Goal: Task Accomplishment & Management: Manage account settings

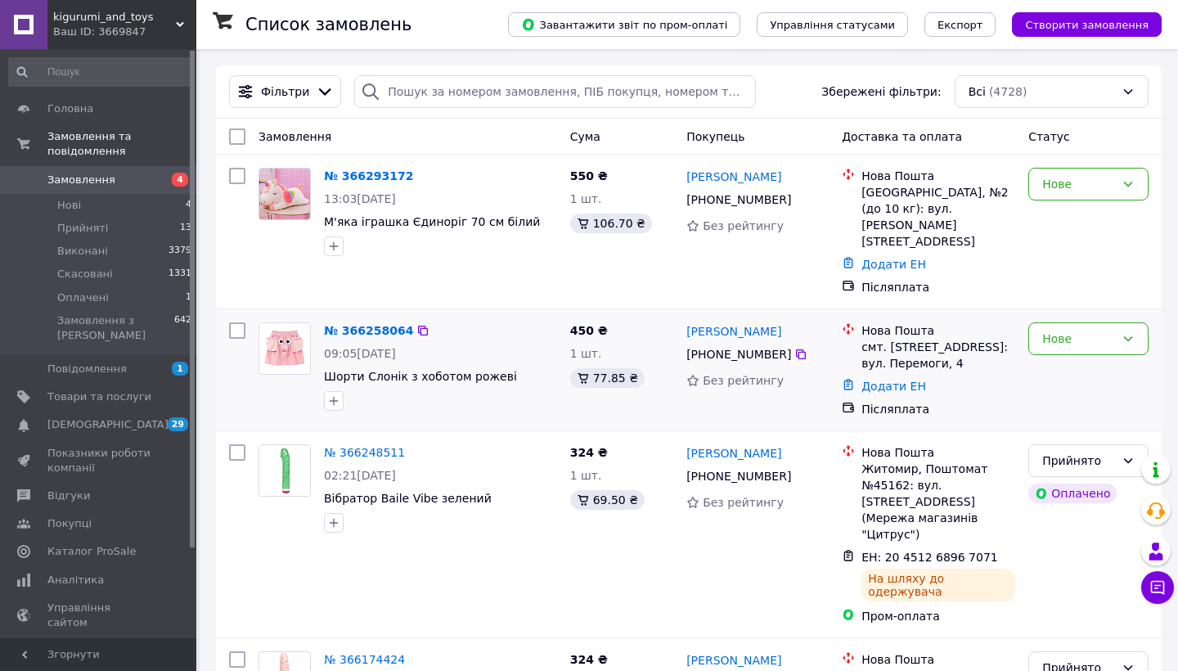
click at [882, 339] on div "смт. [STREET_ADDRESS]: вул. Перемоги, 4" at bounding box center [939, 355] width 154 height 33
click at [885, 322] on div "Нова Пошта" at bounding box center [939, 330] width 154 height 16
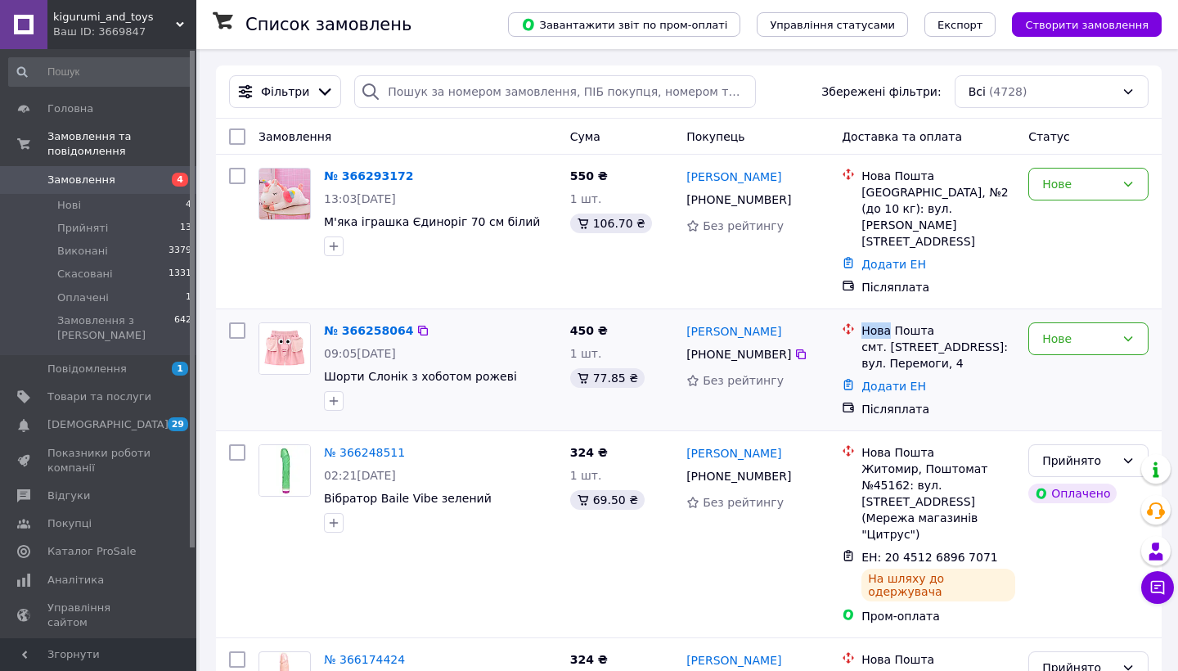
click at [885, 322] on div "Нова Пошта" at bounding box center [939, 330] width 154 height 16
click at [887, 179] on div "Нова Пошта" at bounding box center [939, 176] width 154 height 16
click at [894, 203] on div "[GEOGRAPHIC_DATA], №2 (до 10 кг): вул. [PERSON_NAME][STREET_ADDRESS]" at bounding box center [939, 216] width 154 height 65
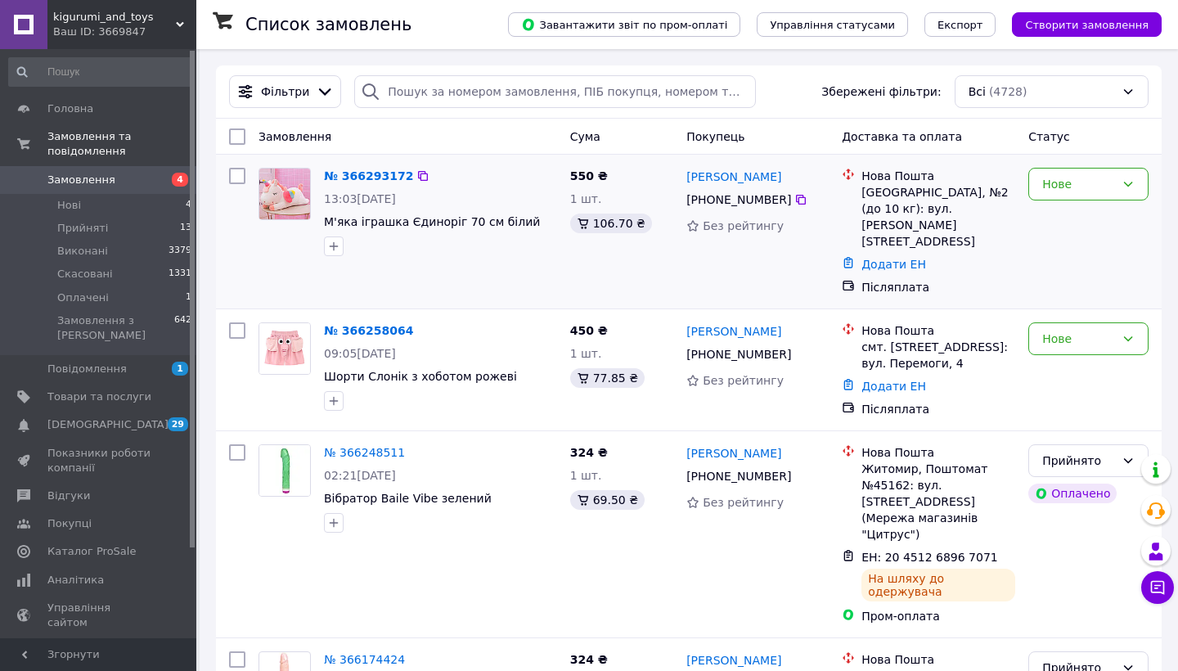
click at [894, 203] on div "[GEOGRAPHIC_DATA], №2 (до 10 кг): вул. [PERSON_NAME][STREET_ADDRESS]" at bounding box center [939, 216] width 154 height 65
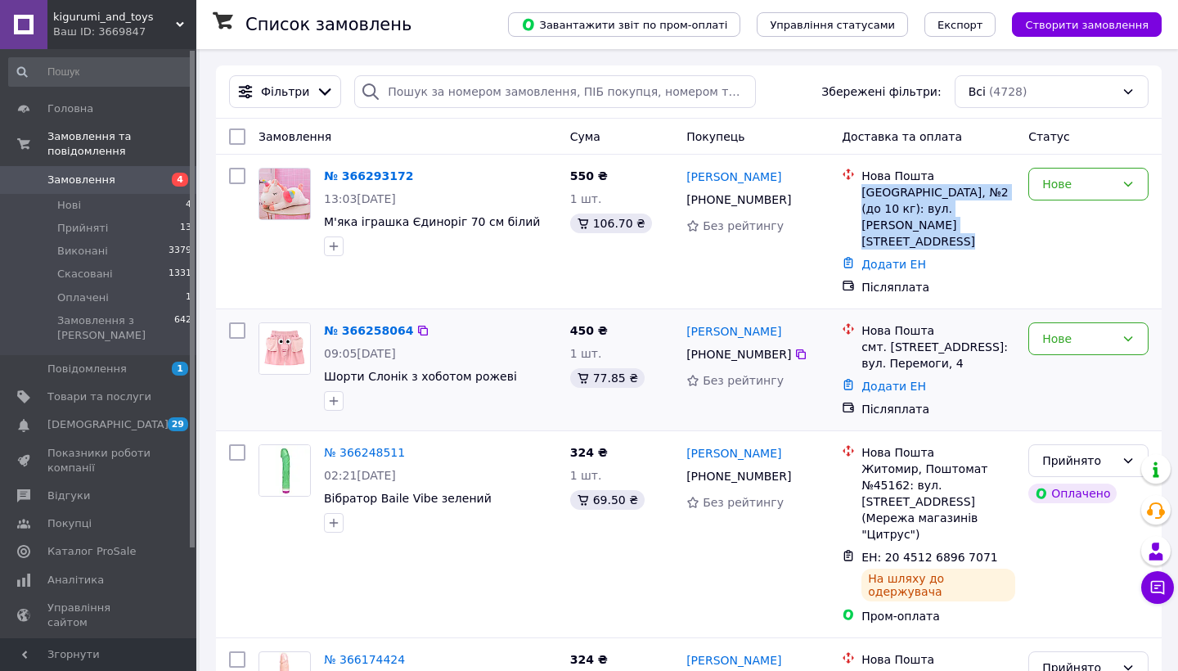
click at [912, 322] on div "Нова Пошта" at bounding box center [939, 330] width 154 height 16
click at [916, 339] on div "смт. [STREET_ADDRESS]: вул. Перемоги, 4" at bounding box center [939, 355] width 154 height 33
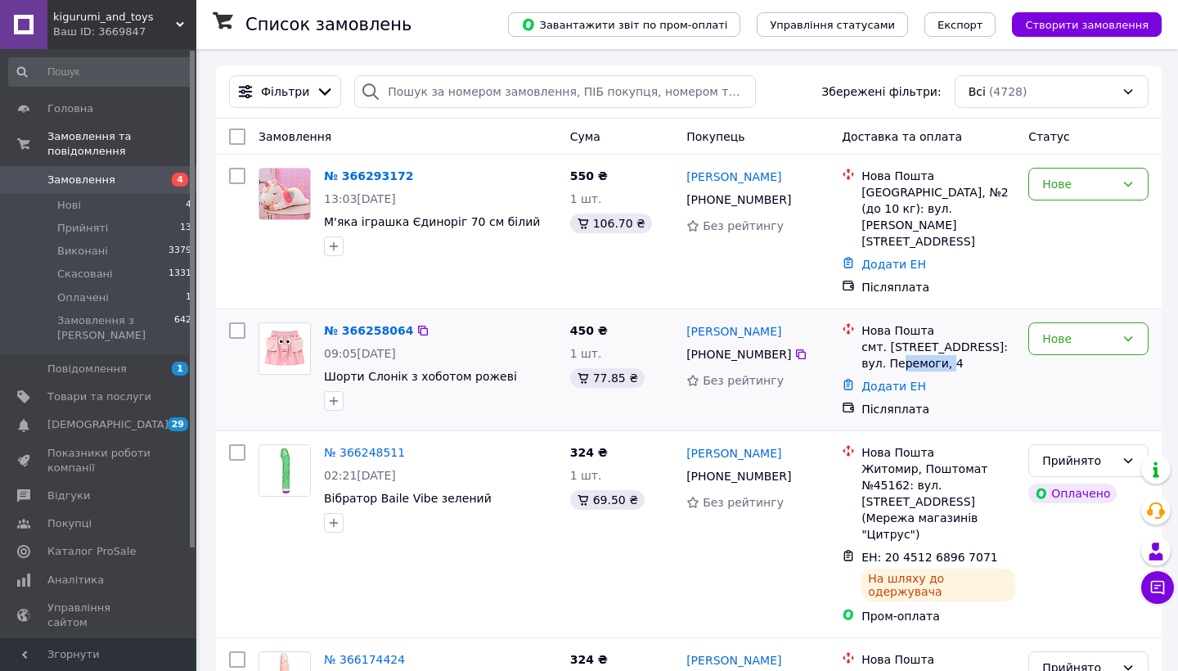
click at [916, 339] on div "смт. [STREET_ADDRESS]: вул. Перемоги, 4" at bounding box center [939, 355] width 154 height 33
click at [918, 461] on div "Житомир, Поштомат №45162: вул. [STREET_ADDRESS] (Мережа магазинів "Цитрус")" at bounding box center [939, 502] width 154 height 82
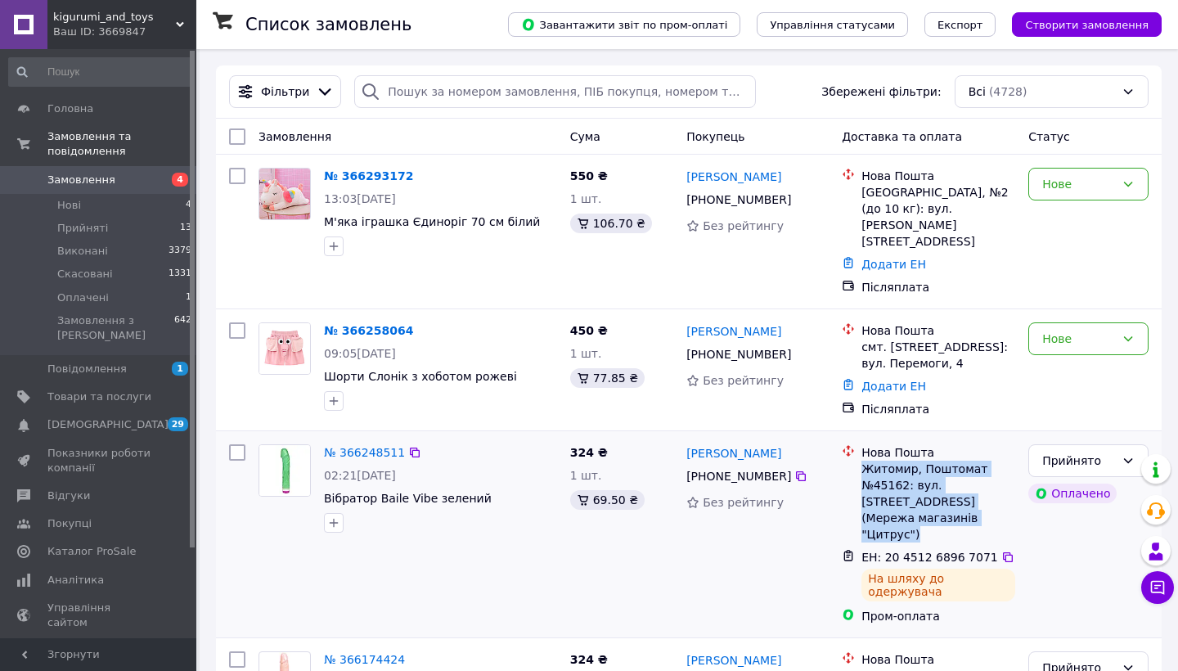
click at [922, 441] on li "Нова Пошта Житомир, Поштомат №45162: вул. [STREET_ADDRESS] (Мережа магазинів "Ц…" at bounding box center [928, 493] width 173 height 105
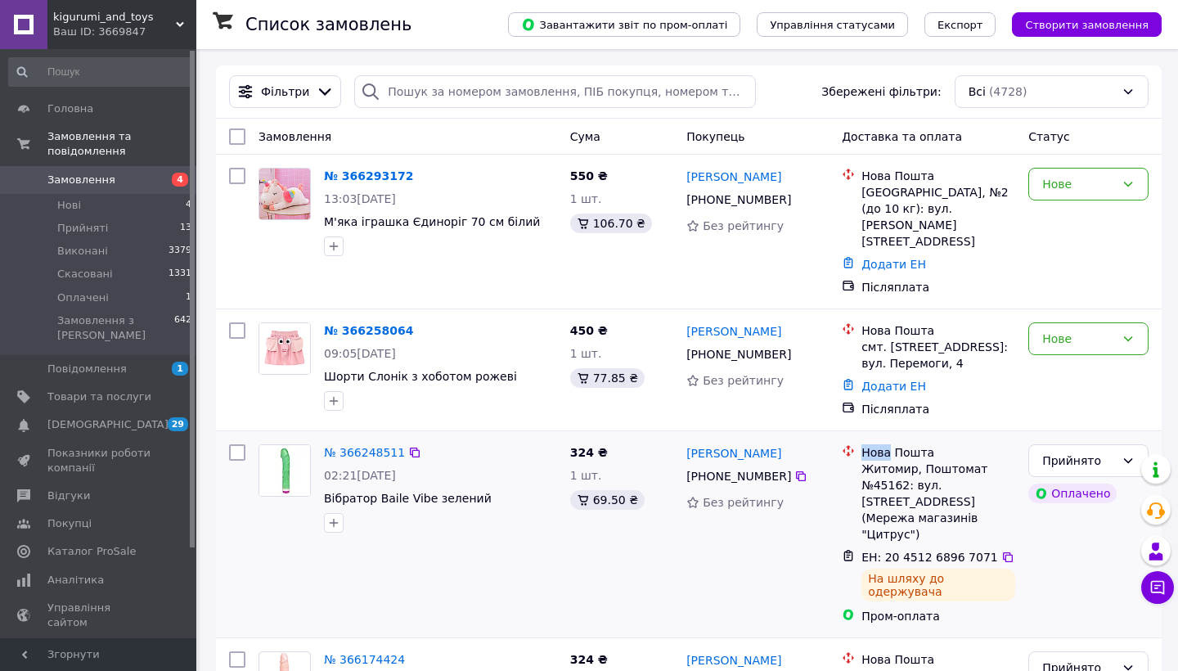
click at [922, 441] on li "Нова Пошта Житомир, Поштомат №45162: вул. [STREET_ADDRESS] (Мережа магазинів "Ц…" at bounding box center [928, 493] width 173 height 105
click at [917, 339] on div "смт. [STREET_ADDRESS]: вул. Перемоги, 4" at bounding box center [939, 355] width 154 height 33
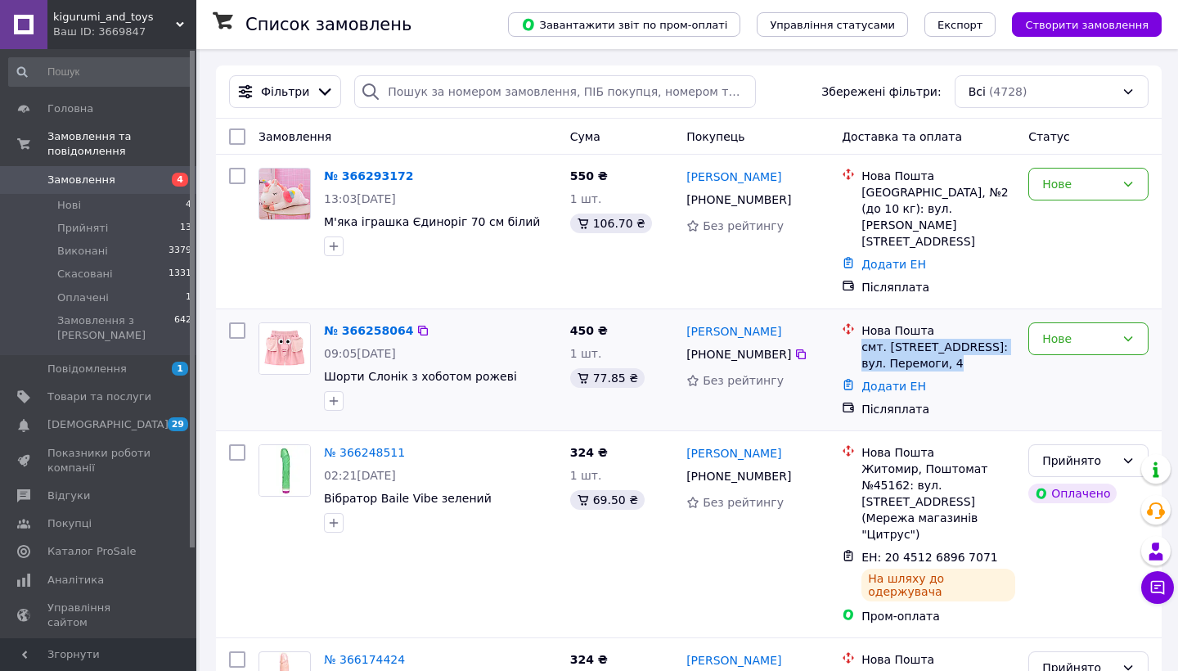
click at [913, 322] on div "Нова Пошта" at bounding box center [939, 330] width 154 height 16
click at [903, 186] on div "[GEOGRAPHIC_DATA], №2 (до 10 кг): вул. [PERSON_NAME][STREET_ADDRESS]" at bounding box center [939, 216] width 154 height 65
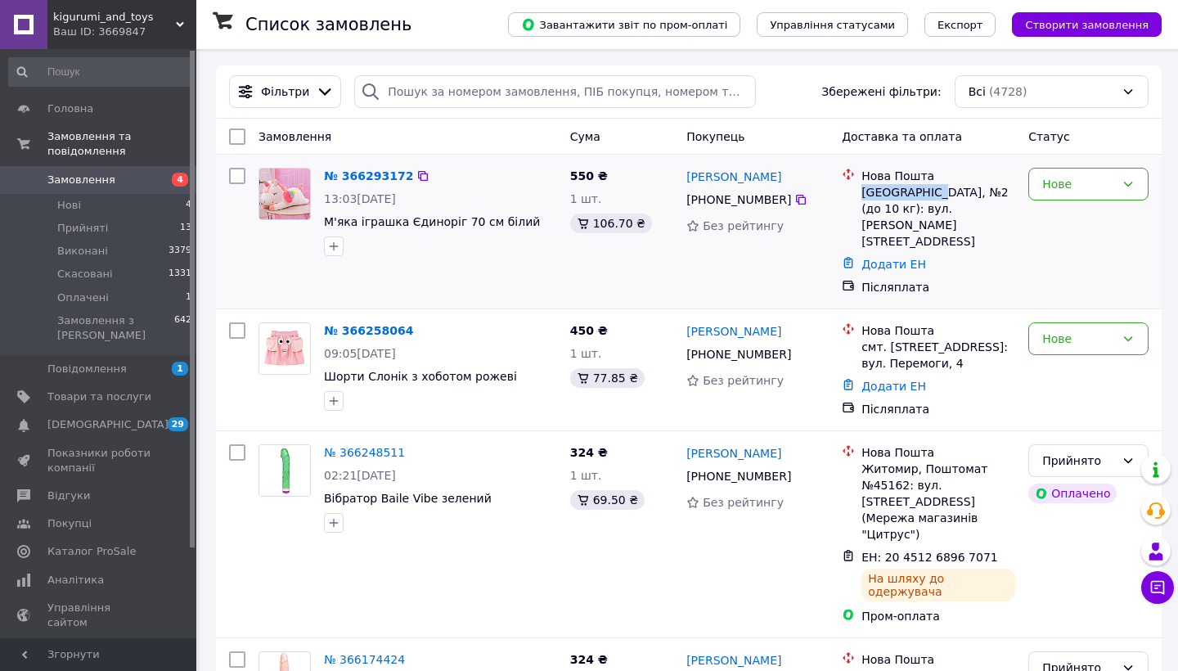
click at [903, 186] on div "[GEOGRAPHIC_DATA], №2 (до 10 кг): вул. [PERSON_NAME][STREET_ADDRESS]" at bounding box center [939, 216] width 154 height 65
click at [904, 172] on div "Нова Пошта" at bounding box center [939, 176] width 154 height 16
click at [910, 215] on div "[GEOGRAPHIC_DATA], №2 (до 10 кг): вул. [PERSON_NAME][STREET_ADDRESS]" at bounding box center [939, 216] width 154 height 65
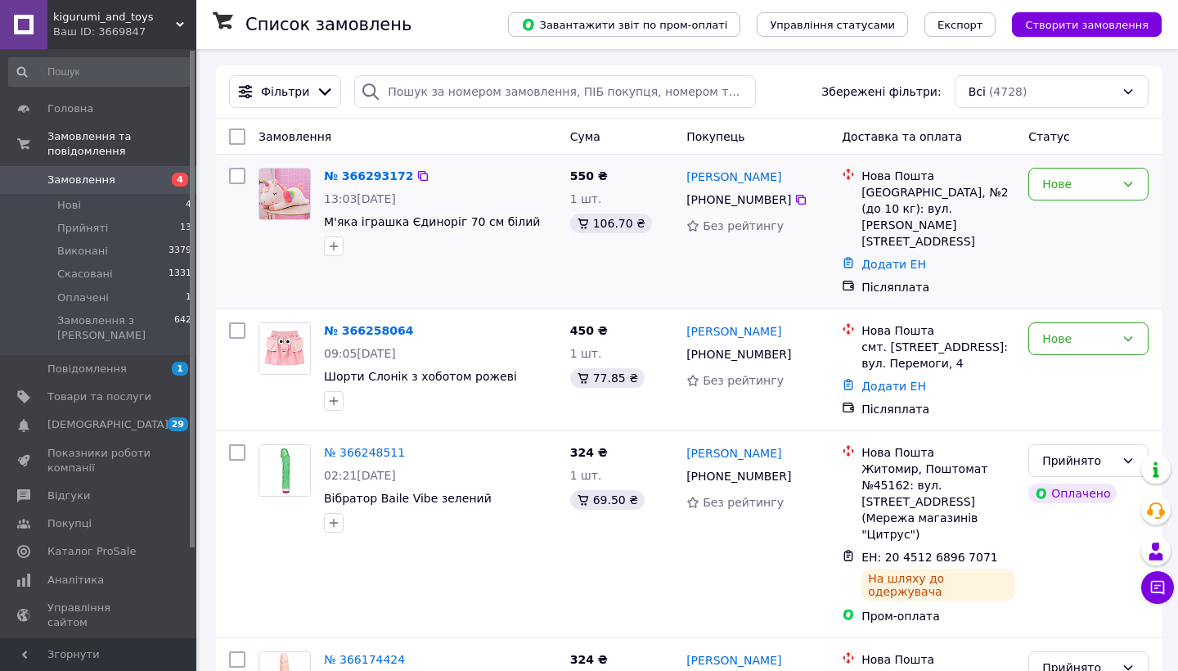
click at [910, 215] on div "[GEOGRAPHIC_DATA], №2 (до 10 кг): вул. [PERSON_NAME][STREET_ADDRESS]" at bounding box center [939, 216] width 154 height 65
click at [909, 279] on div "Післяплата" at bounding box center [939, 287] width 154 height 16
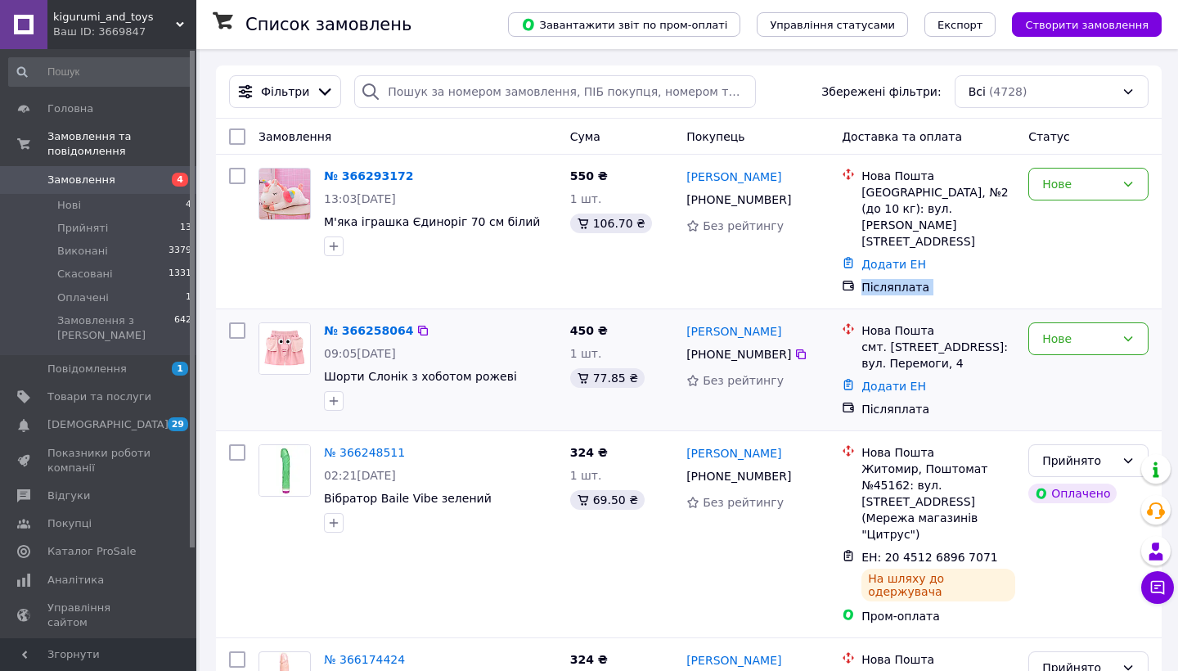
click at [916, 339] on div "смт. [STREET_ADDRESS]: вул. Перемоги, 4" at bounding box center [939, 355] width 154 height 33
click at [912, 272] on div "№ 366293172 13:03[DATE] М'яка іграшка Єдиноріг 70 см білий 550 ₴ 1 шт. 106.70 ₴…" at bounding box center [689, 232] width 946 height 154
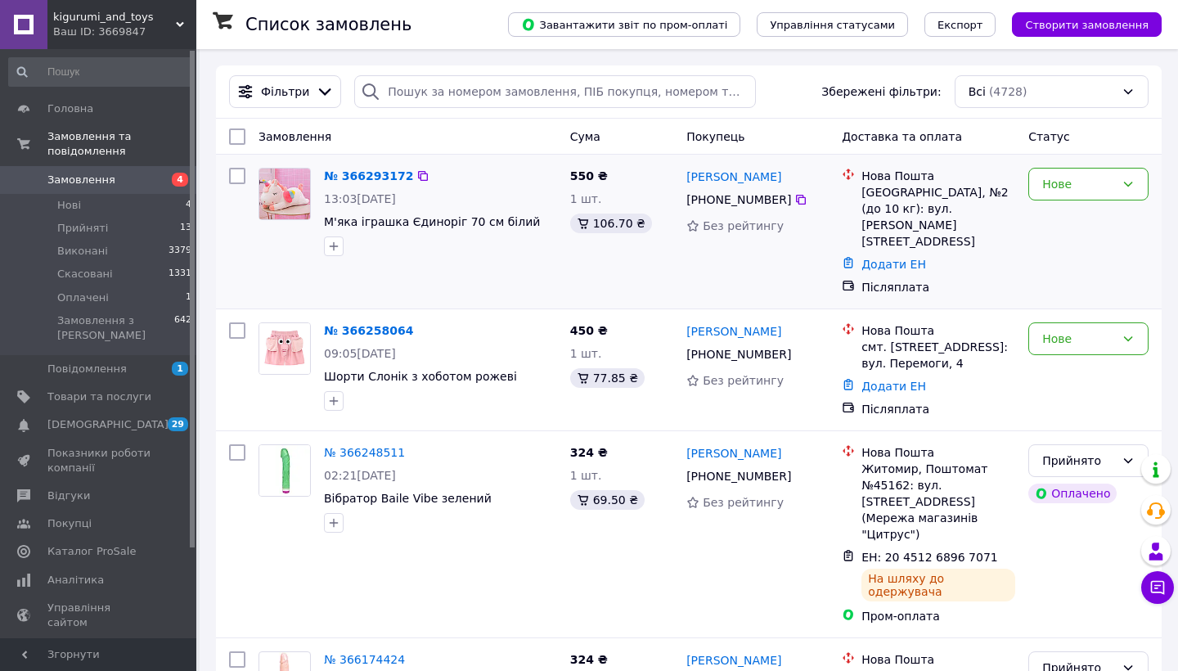
click at [912, 272] on div "№ 366293172 13:03[DATE] М'яка іграшка Єдиноріг 70 см білий 550 ₴ 1 шт. 106.70 ₴…" at bounding box center [689, 232] width 946 height 154
click at [914, 322] on div "Нова Пошта" at bounding box center [939, 330] width 154 height 16
click at [908, 214] on div "[GEOGRAPHIC_DATA], №2 (до 10 кг): вул. [PERSON_NAME][STREET_ADDRESS]" at bounding box center [939, 216] width 154 height 65
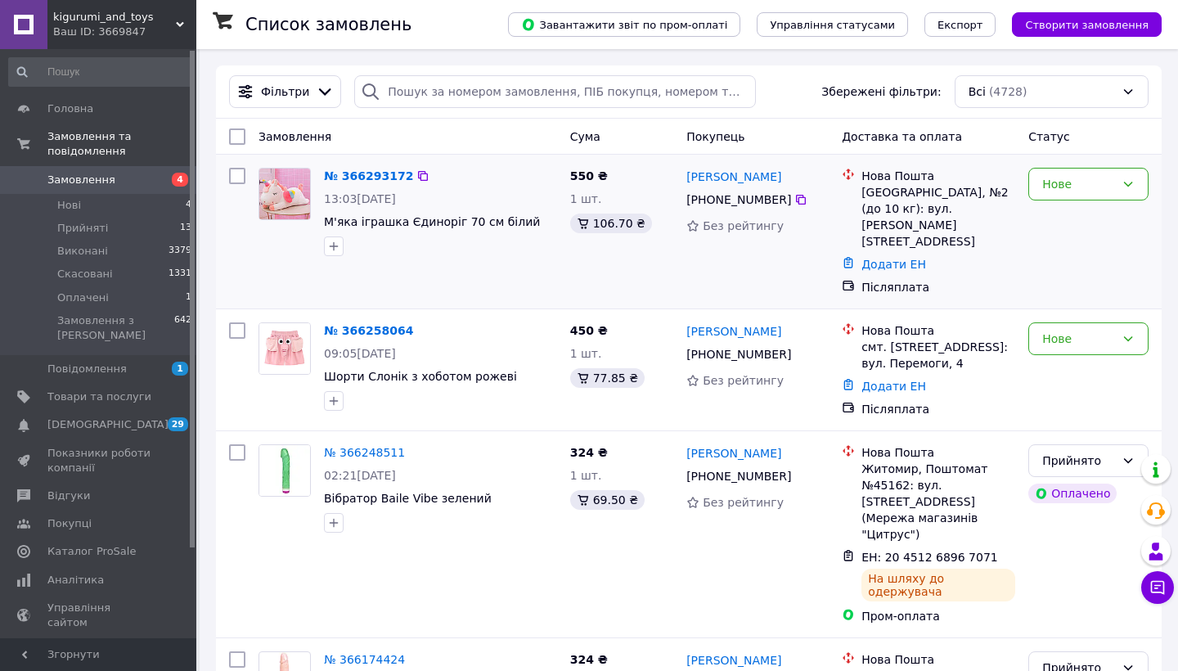
click at [908, 214] on div "[GEOGRAPHIC_DATA], №2 (до 10 кг): вул. [PERSON_NAME][STREET_ADDRESS]" at bounding box center [939, 216] width 154 height 65
click at [912, 178] on div "Нова Пошта" at bounding box center [939, 176] width 154 height 16
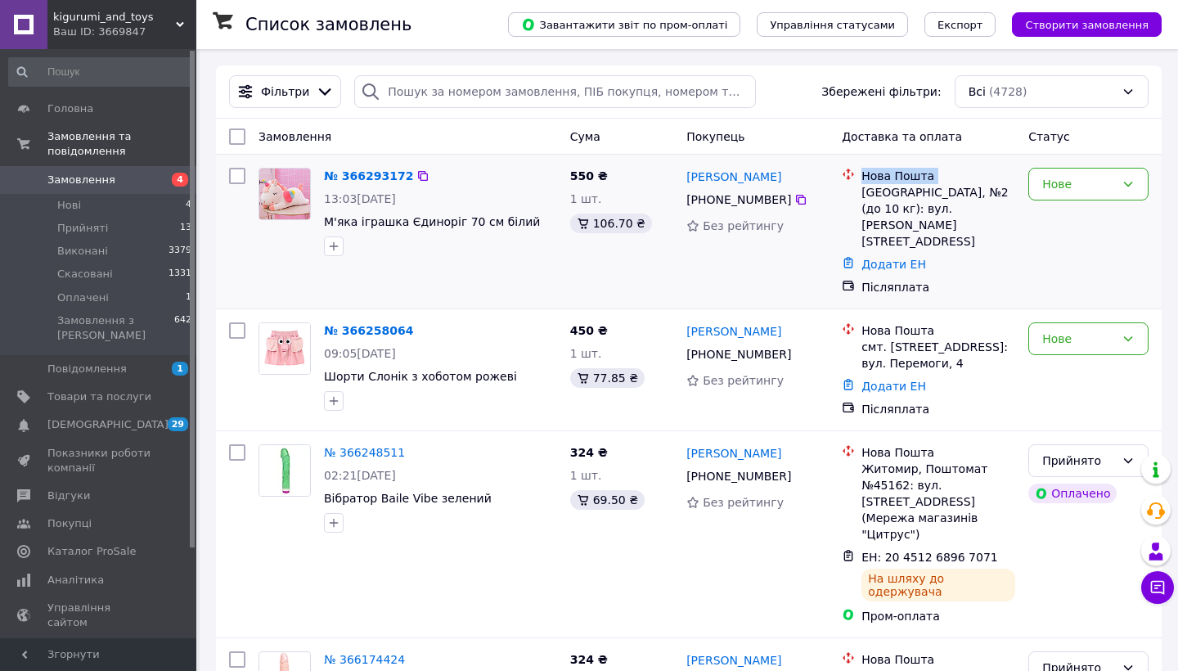
click at [913, 199] on div "[GEOGRAPHIC_DATA], №2 (до 10 кг): вул. [PERSON_NAME][STREET_ADDRESS]" at bounding box center [939, 216] width 154 height 65
click at [911, 271] on div "№ 366293172 13:03[DATE] М'яка іграшка Єдиноріг 70 см білий 550 ₴ 1 шт. 106.70 ₴…" at bounding box center [689, 232] width 946 height 154
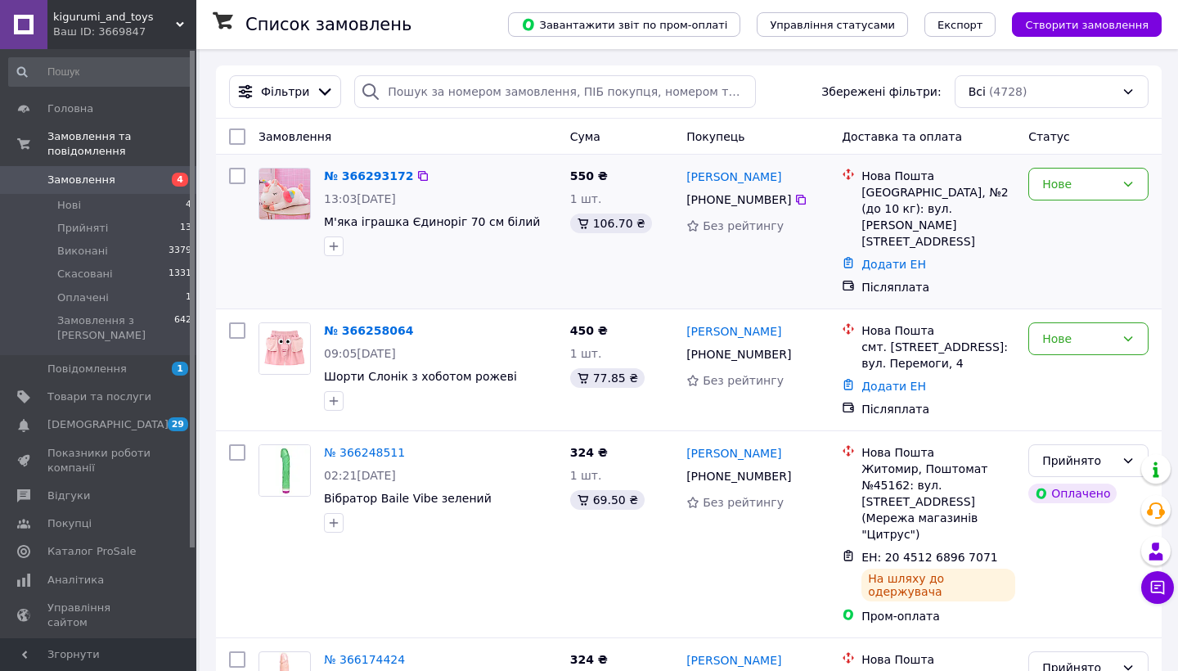
click at [911, 271] on div "№ 366293172 13:03[DATE] М'яка іграшка Єдиноріг 70 см білий 550 ₴ 1 шт. 106.70 ₴…" at bounding box center [689, 232] width 946 height 154
click at [916, 339] on div "смт. [STREET_ADDRESS]: вул. Перемоги, 4" at bounding box center [939, 355] width 154 height 33
click at [919, 322] on div "Нова Пошта" at bounding box center [939, 330] width 154 height 16
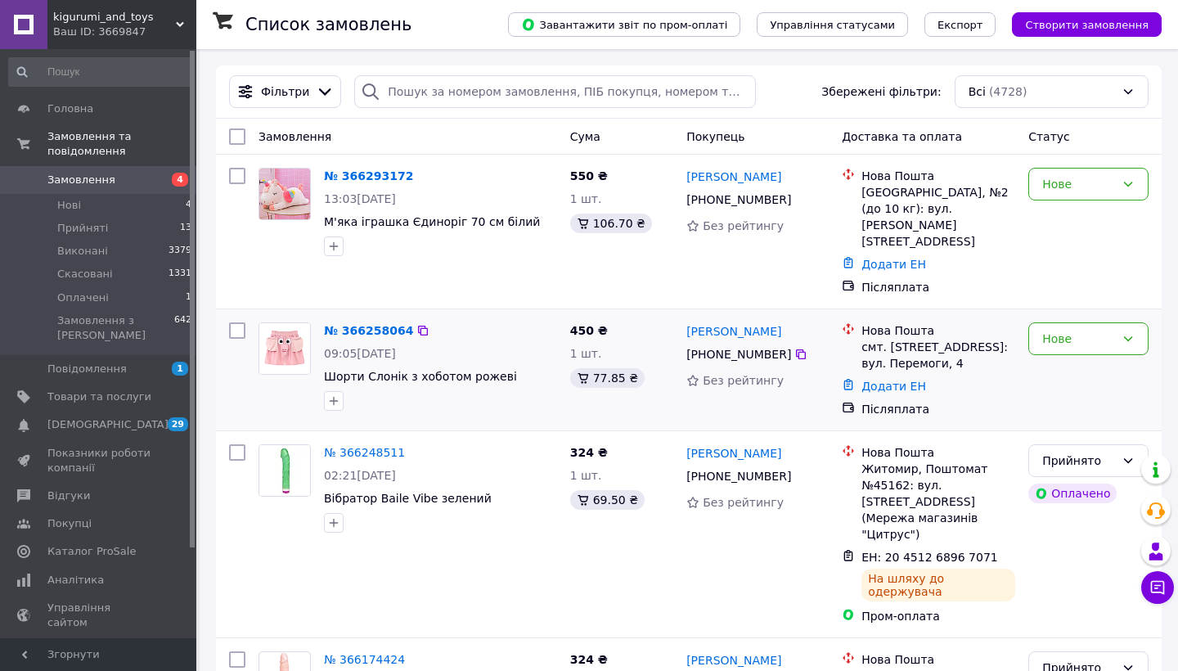
click at [919, 322] on div "Нова Пошта" at bounding box center [939, 330] width 154 height 16
click at [926, 484] on div "Житомир, Поштомат №45162: вул. [STREET_ADDRESS] (Мережа магазинів "Цитрус")" at bounding box center [939, 502] width 154 height 82
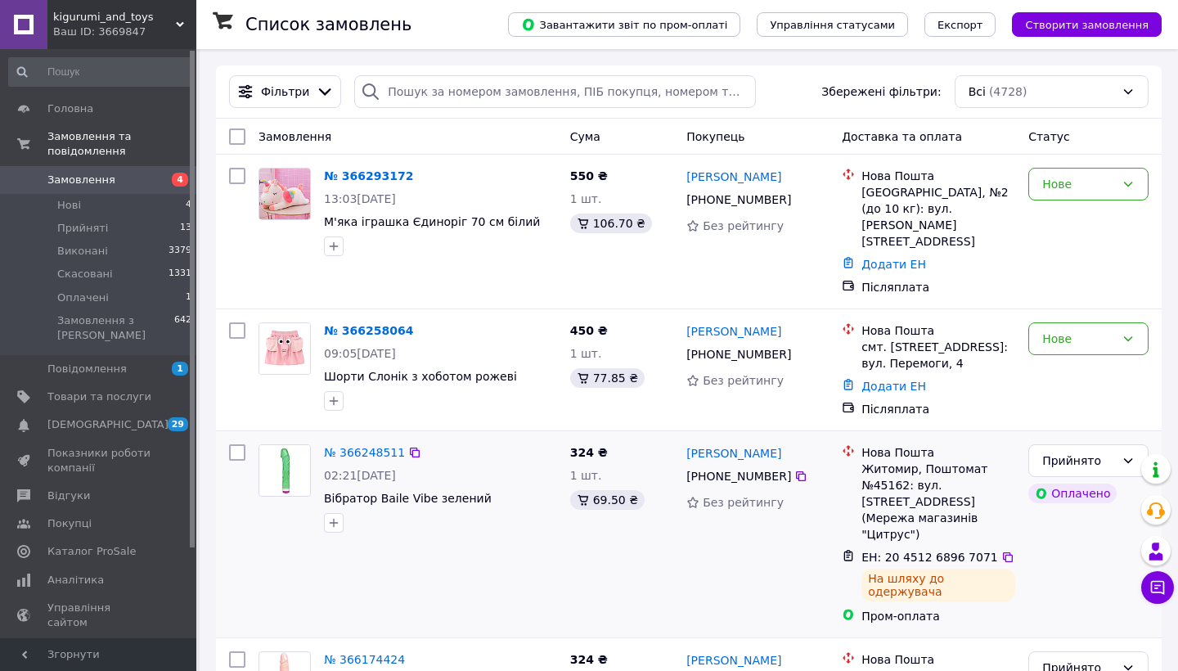
click at [915, 444] on div "Нова Пошта" at bounding box center [939, 452] width 154 height 16
click at [912, 461] on div "Житомир, Поштомат №45162: вул. [STREET_ADDRESS] (Мережа магазинів "Цитрус")" at bounding box center [939, 502] width 154 height 82
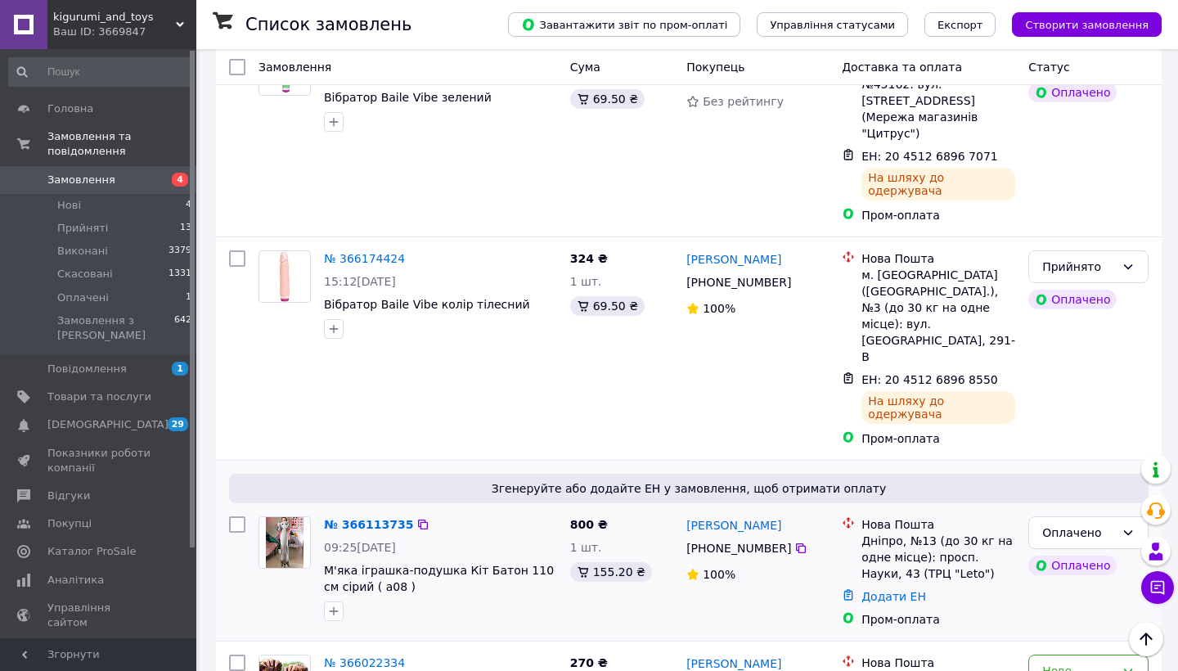
scroll to position [404, 0]
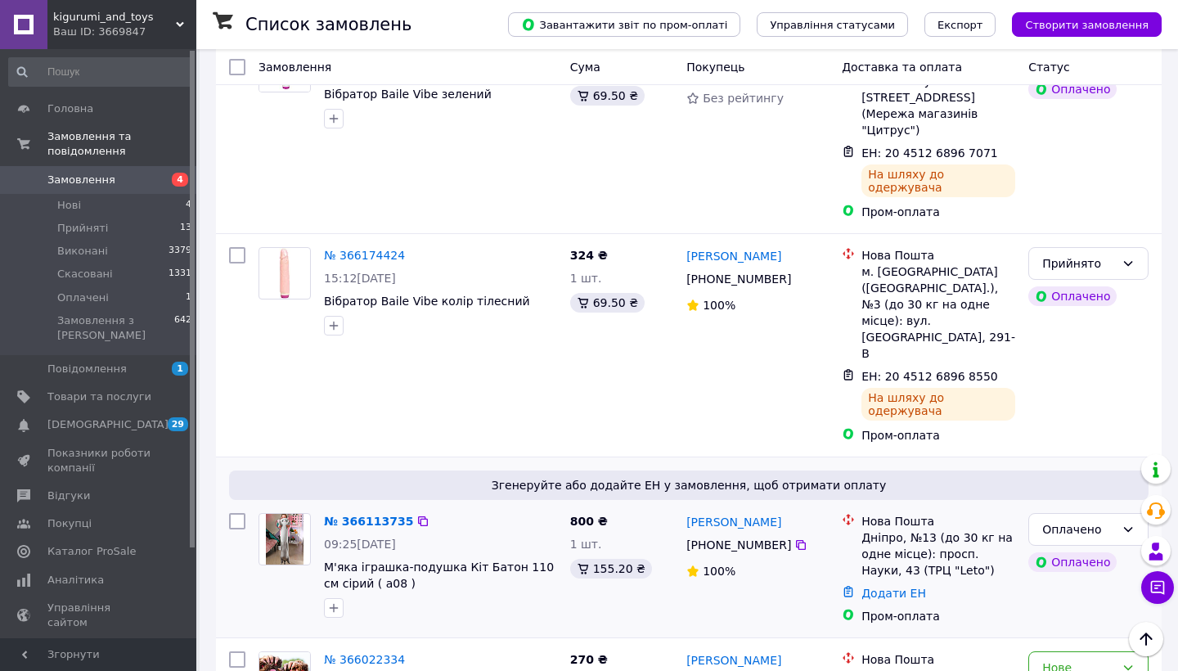
click at [898, 529] on div "Дніпро, №13 (до 30 кг на одне місце): просп. Науки, 43 (ТРЦ "Leto")" at bounding box center [939, 553] width 154 height 49
click at [898, 513] on div "Нова Пошта" at bounding box center [939, 521] width 154 height 16
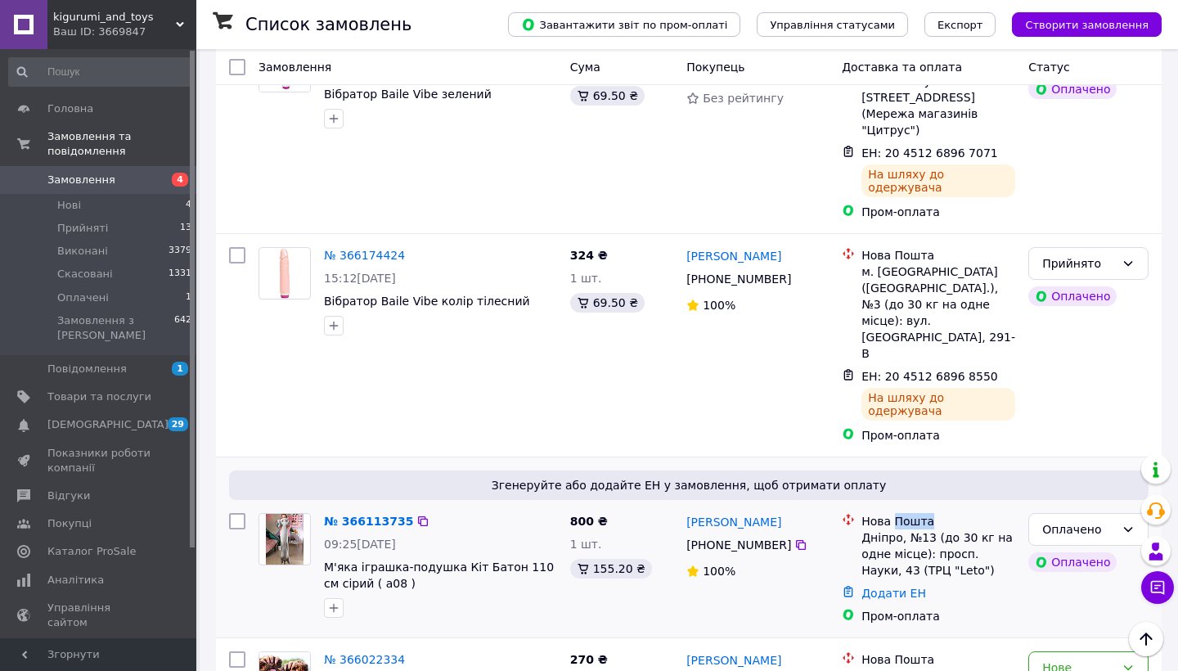
click at [898, 513] on div "Нова Пошта" at bounding box center [939, 521] width 154 height 16
click at [907, 529] on div "Дніпро, №13 (до 30 кг на одне місце): просп. Науки, 43 (ТРЦ "Leto")" at bounding box center [939, 553] width 154 height 49
click at [925, 529] on div "Дніпро, №13 (до 30 кг на одне місце): просп. Науки, 43 (ТРЦ "Leto")" at bounding box center [939, 553] width 154 height 49
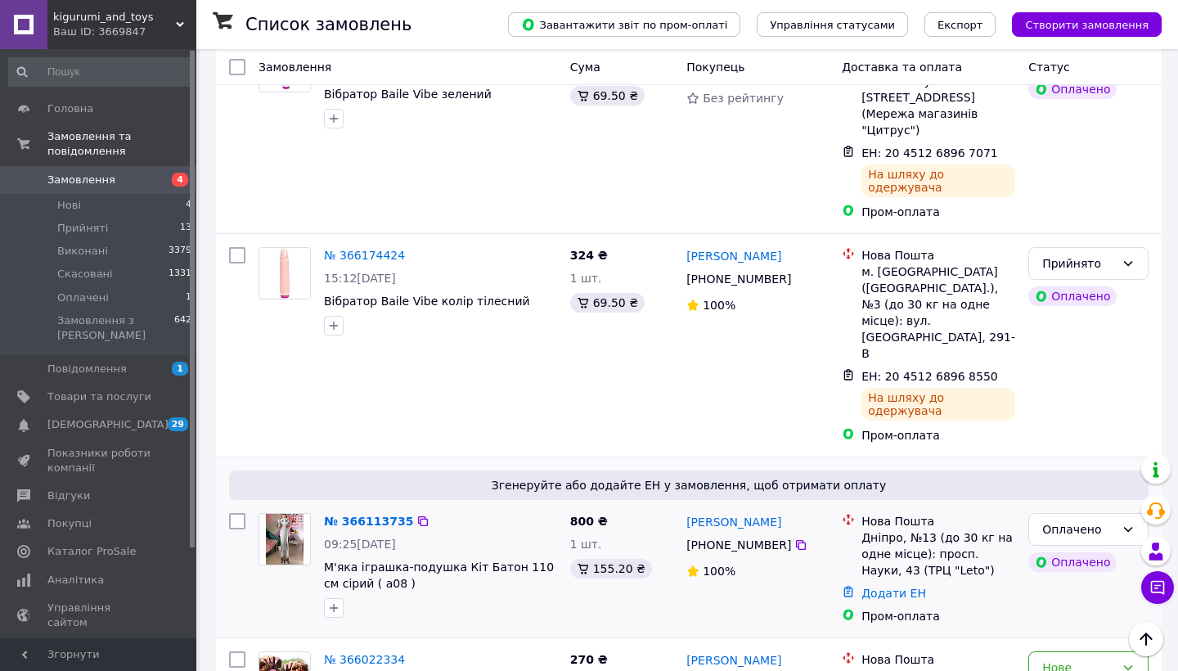
click at [919, 513] on div "Нова Пошта" at bounding box center [939, 521] width 154 height 16
click at [934, 272] on li "Нова Пошта м. [GEOGRAPHIC_DATA] ([GEOGRAPHIC_DATA].), №3 (до 30 кг на одне місц…" at bounding box center [928, 304] width 173 height 121
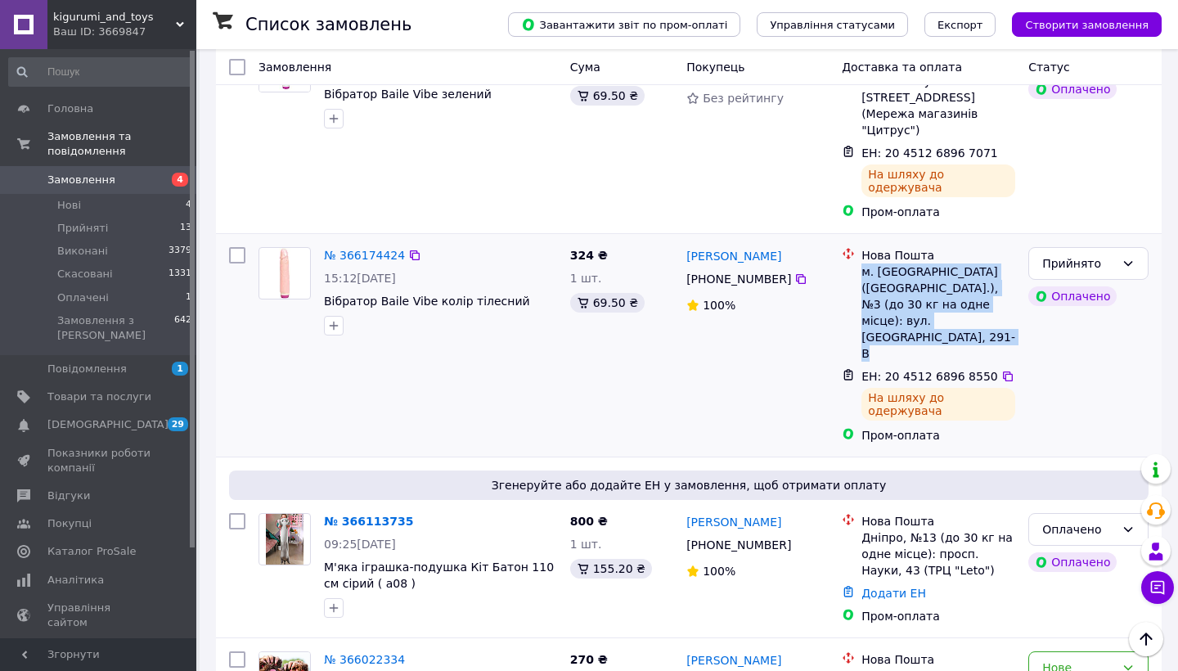
click at [934, 272] on li "Нова Пошта м. [GEOGRAPHIC_DATA] ([GEOGRAPHIC_DATA].), №3 (до 30 кг на одне місц…" at bounding box center [928, 304] width 173 height 121
click at [934, 263] on div "м. [GEOGRAPHIC_DATA] ([GEOGRAPHIC_DATA].), №3 (до 30 кг на одне місце): вул. [G…" at bounding box center [939, 312] width 154 height 98
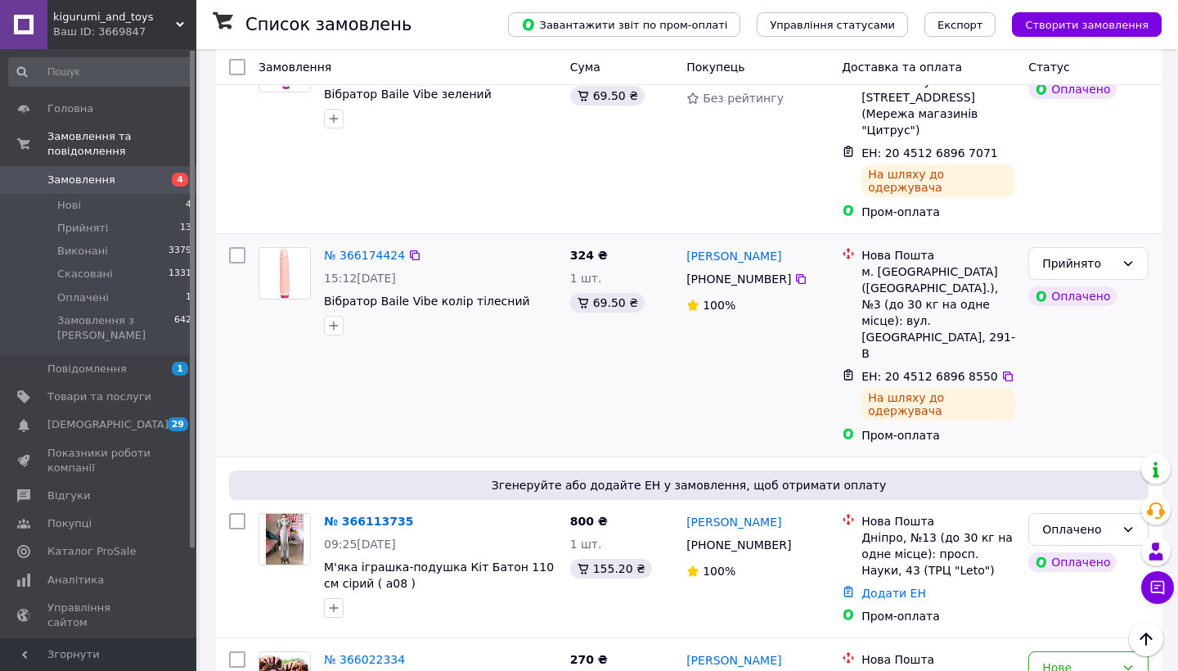
click at [934, 263] on div "м. [GEOGRAPHIC_DATA] ([GEOGRAPHIC_DATA].), №3 (до 30 кг на одне місце): вул. [G…" at bounding box center [939, 312] width 154 height 98
click at [915, 247] on div "Нова Пошта" at bounding box center [939, 255] width 154 height 16
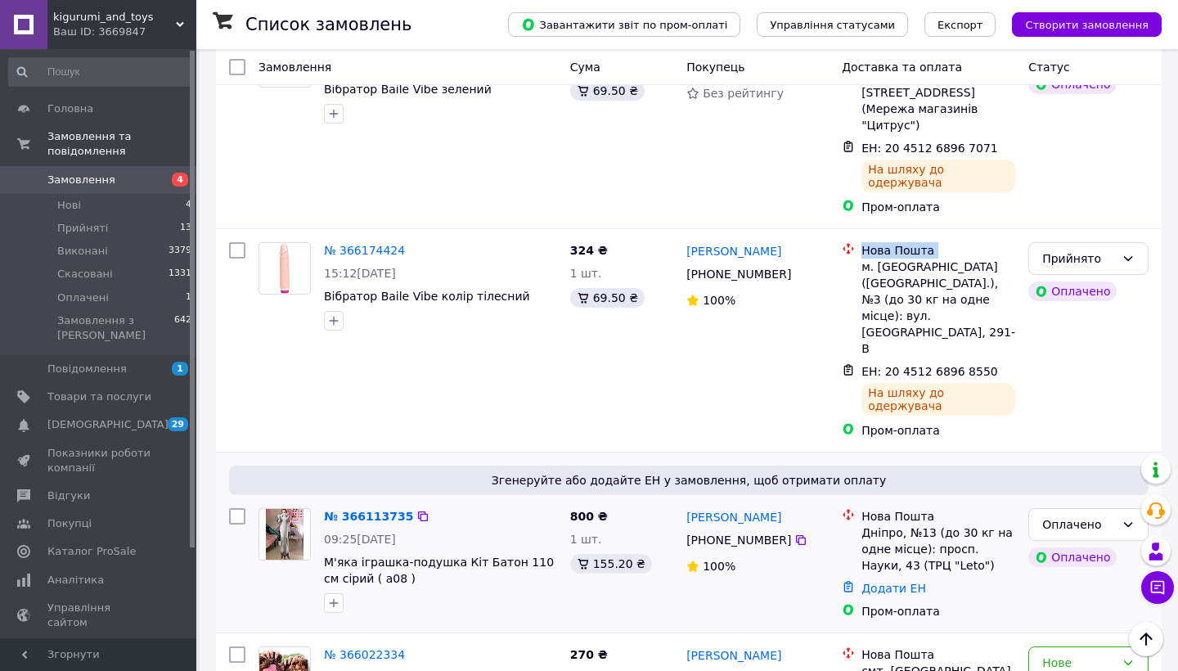
click at [927, 524] on div "Дніпро, №13 (до 30 кг на одне місце): просп. Науки, 43 (ТРЦ "Leto")" at bounding box center [939, 548] width 154 height 49
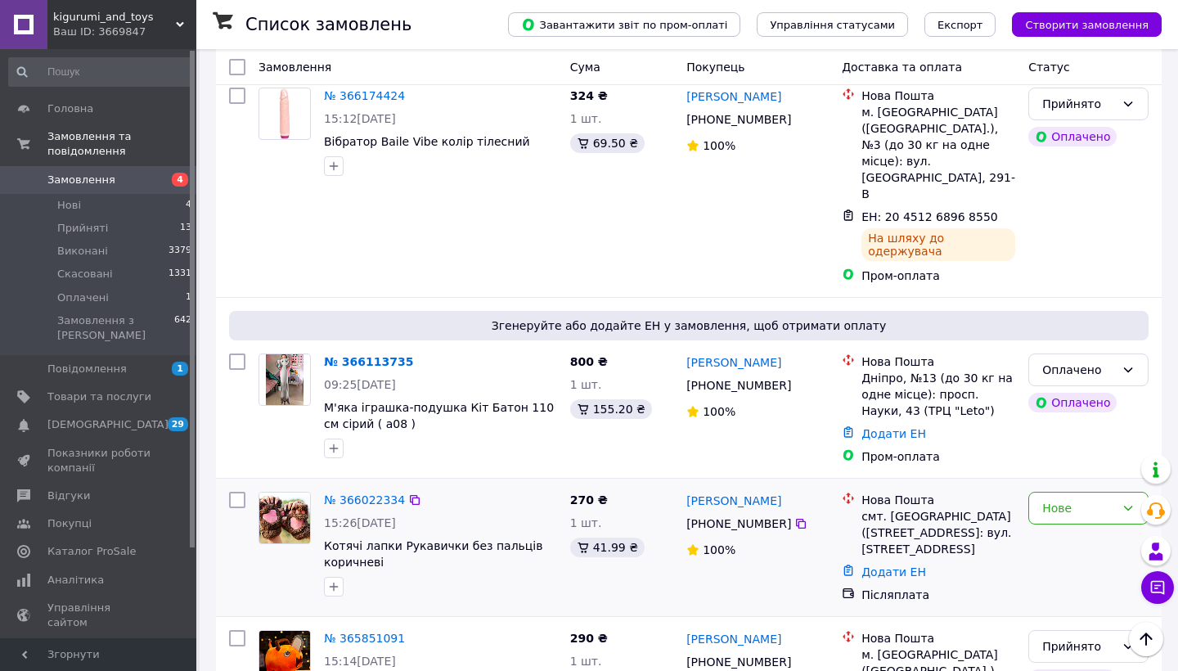
click at [927, 508] on div "смт. [GEOGRAPHIC_DATA] ([STREET_ADDRESS]: вул. [STREET_ADDRESS]" at bounding box center [939, 532] width 154 height 49
click at [893, 374] on div "Згенеруйте або додайте ЕН у замовлення, щоб отримати оплату № 366113735 09:25[D…" at bounding box center [689, 388] width 946 height 180
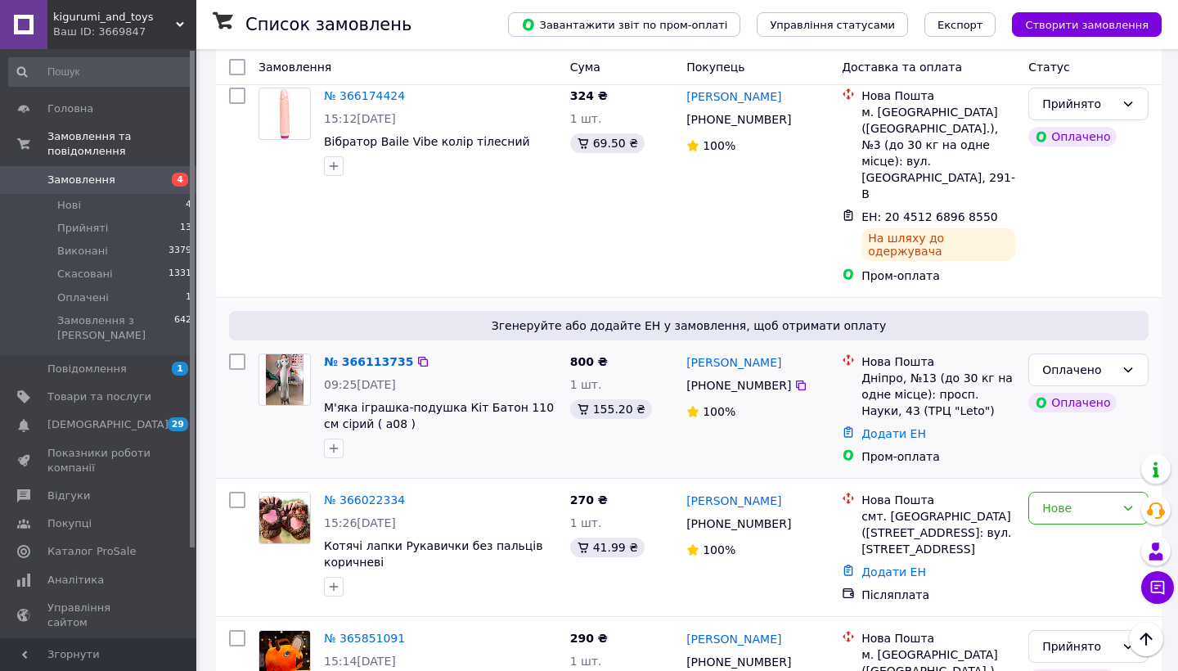
click at [893, 374] on div "Згенеруйте або додайте ЕН у замовлення, щоб отримати оплату № 366113735 09:25[D…" at bounding box center [689, 388] width 946 height 180
click at [894, 422] on div "Додати ЕН" at bounding box center [938, 433] width 160 height 23
click at [894, 350] on li "Нова Пошта Дніпро, №13 (до 30 кг на одне місце): просп. Науки, 43 (ТРЦ "[PERSON…" at bounding box center [928, 386] width 173 height 72
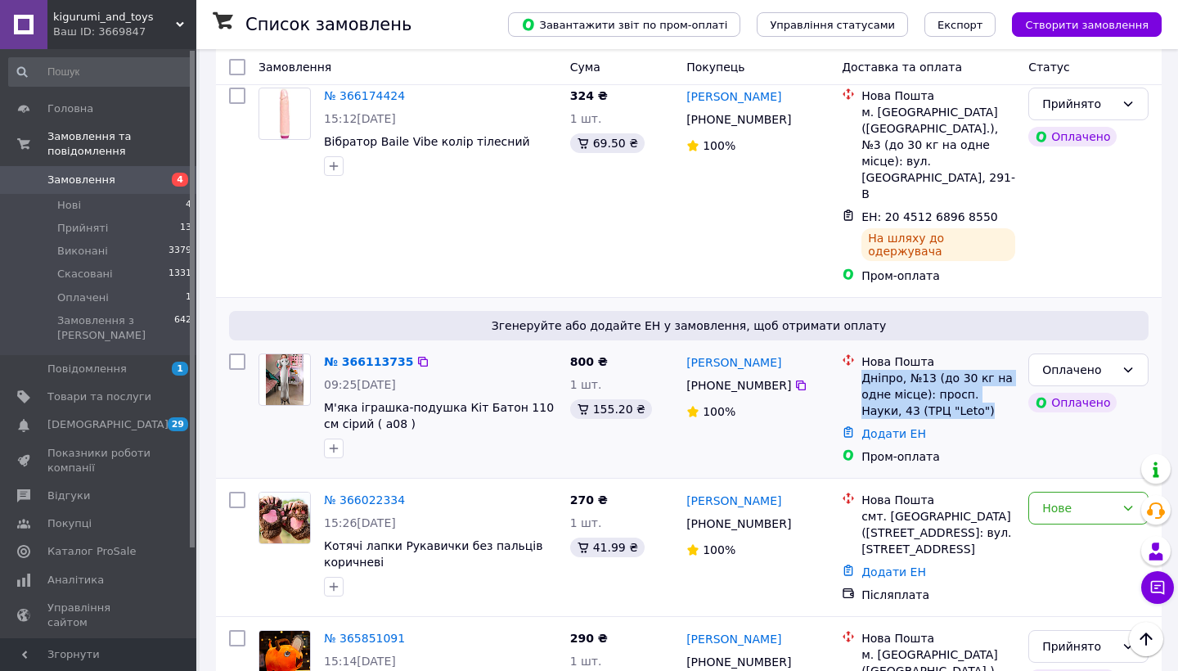
click at [908, 353] on div "Нова Пошта" at bounding box center [939, 361] width 154 height 16
click at [342, 355] on link "№ 366113735" at bounding box center [368, 361] width 89 height 13
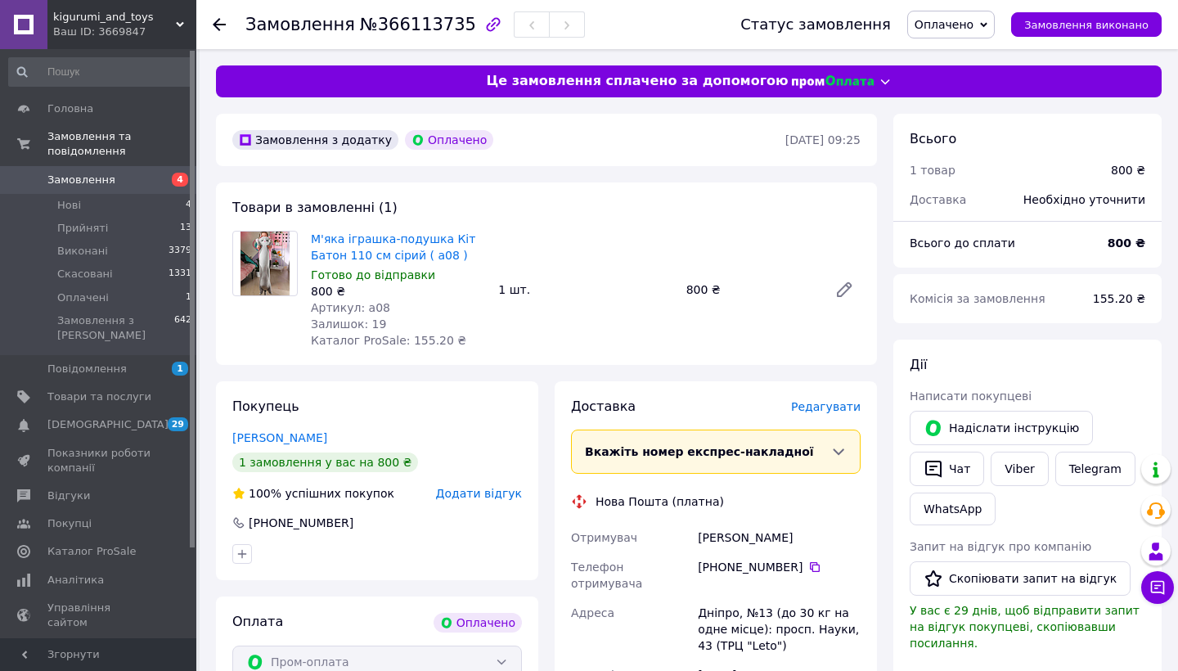
click at [975, 31] on span "Оплачено" at bounding box center [951, 25] width 88 height 28
click at [975, 65] on li "Прийнято" at bounding box center [951, 57] width 86 height 25
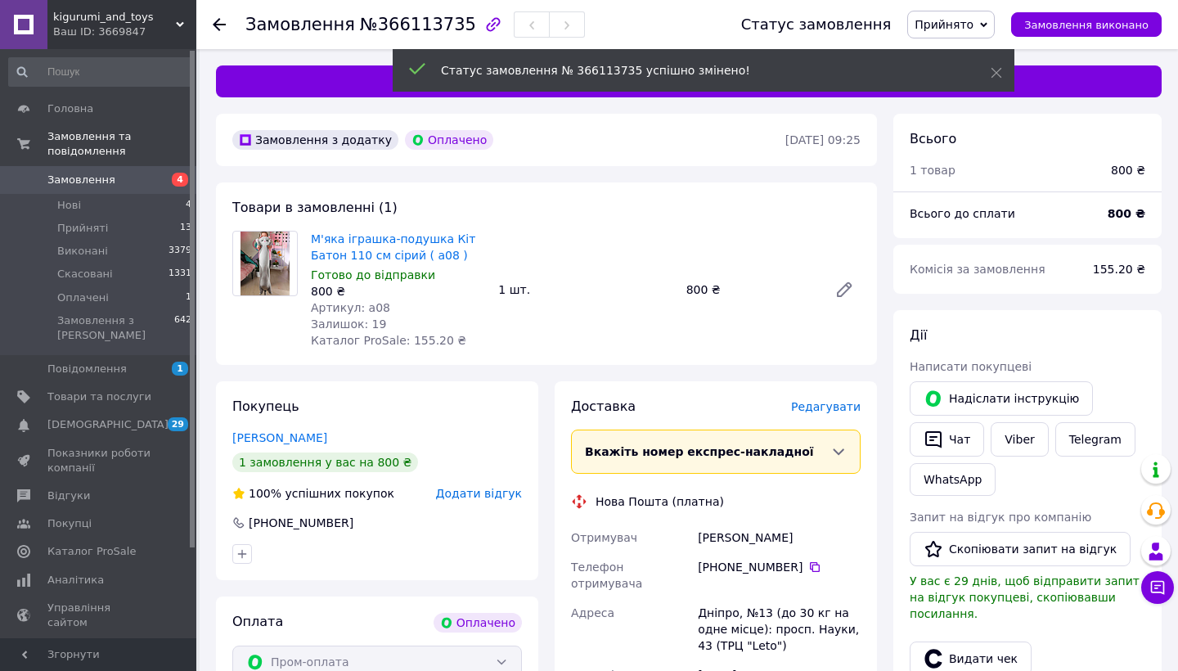
click at [826, 415] on div "Редагувати" at bounding box center [826, 406] width 70 height 16
click at [823, 413] on span "Редагувати" at bounding box center [826, 406] width 70 height 13
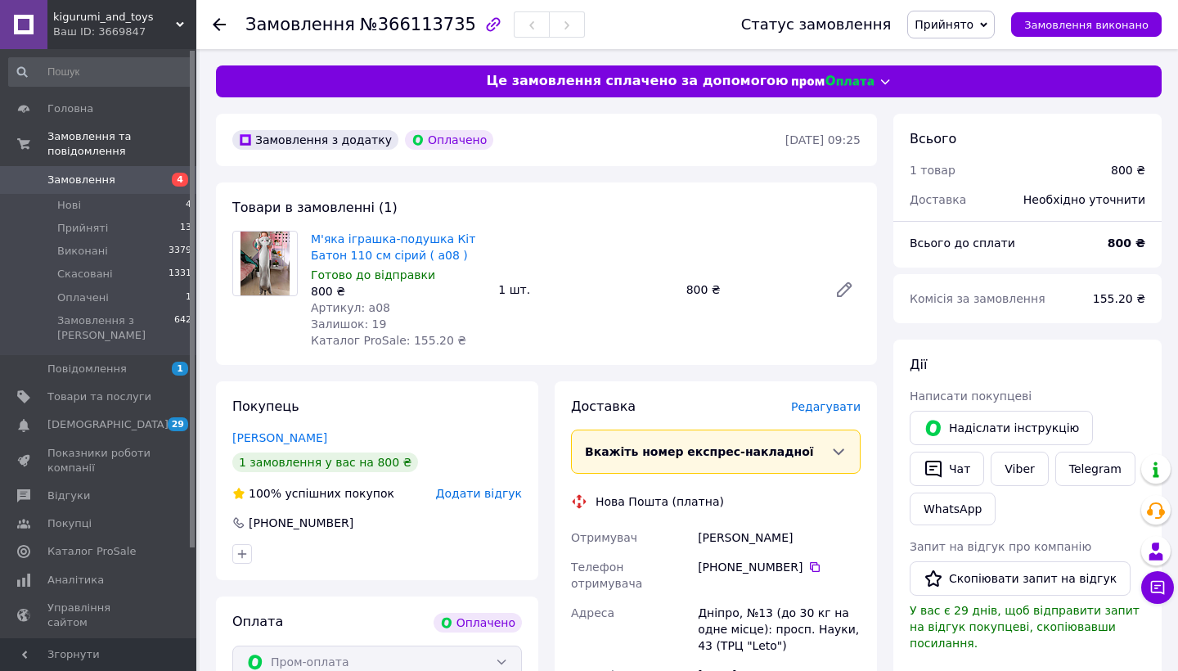
click at [836, 405] on span "Редагувати" at bounding box center [826, 406] width 70 height 13
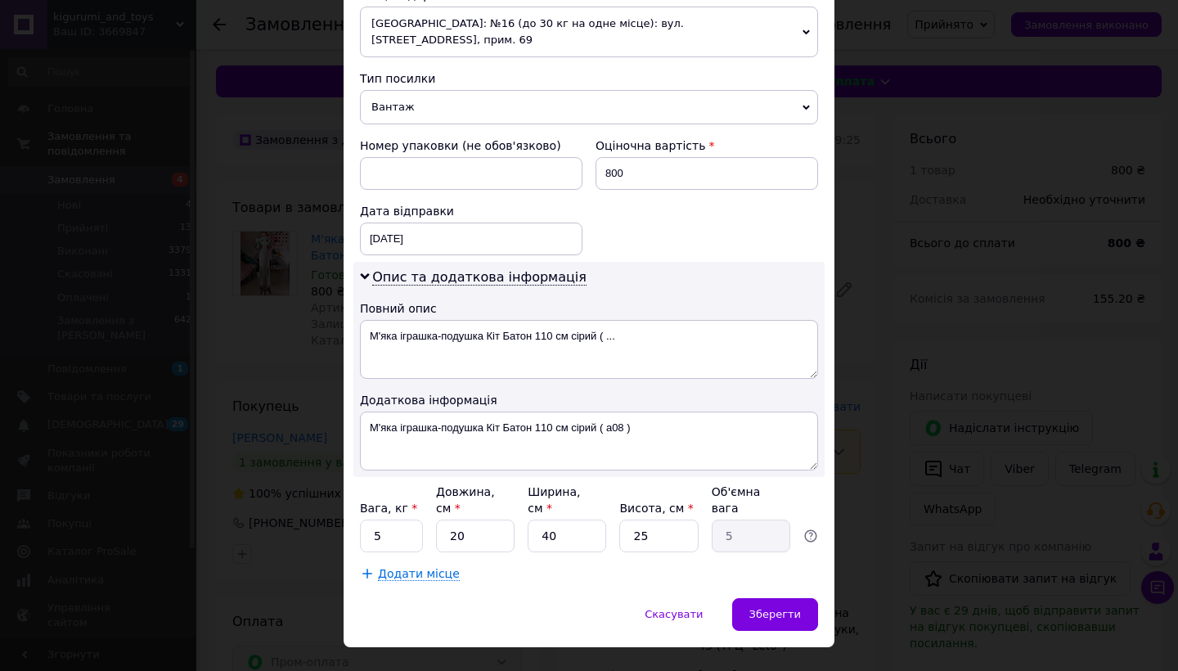
scroll to position [614, 0]
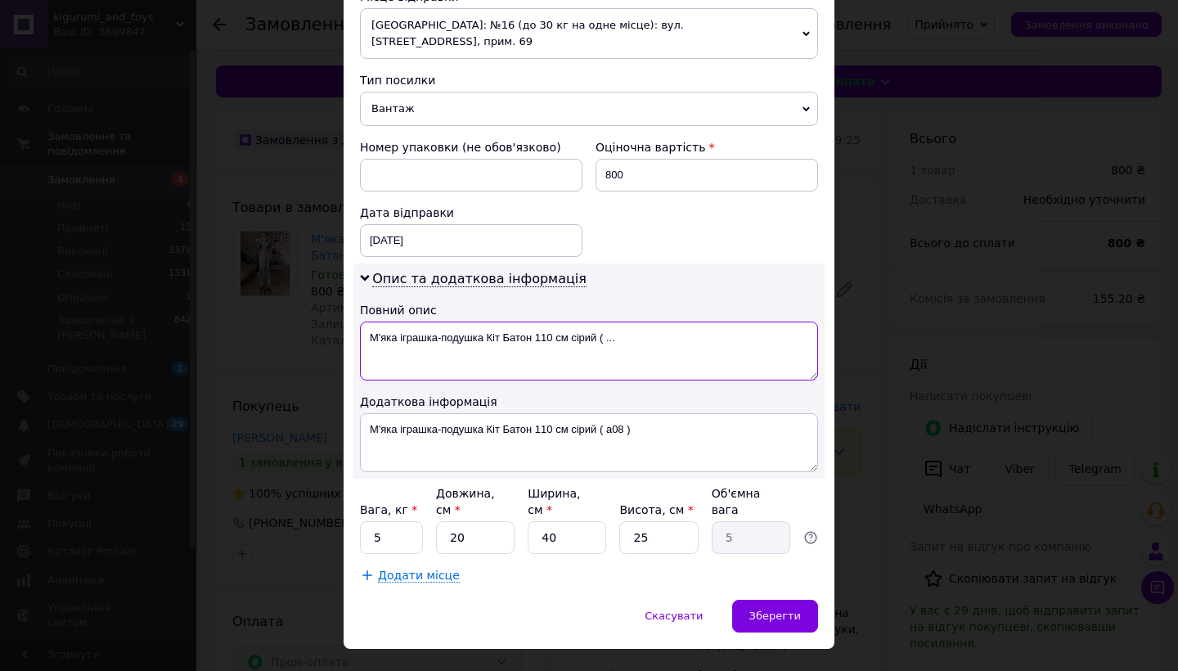
click at [461, 322] on textarea "М'яка іграшка-подушка Кіт Батон 110 см сірий ( ..." at bounding box center [589, 351] width 458 height 59
type textarea "Кіт сірий - 110 см"
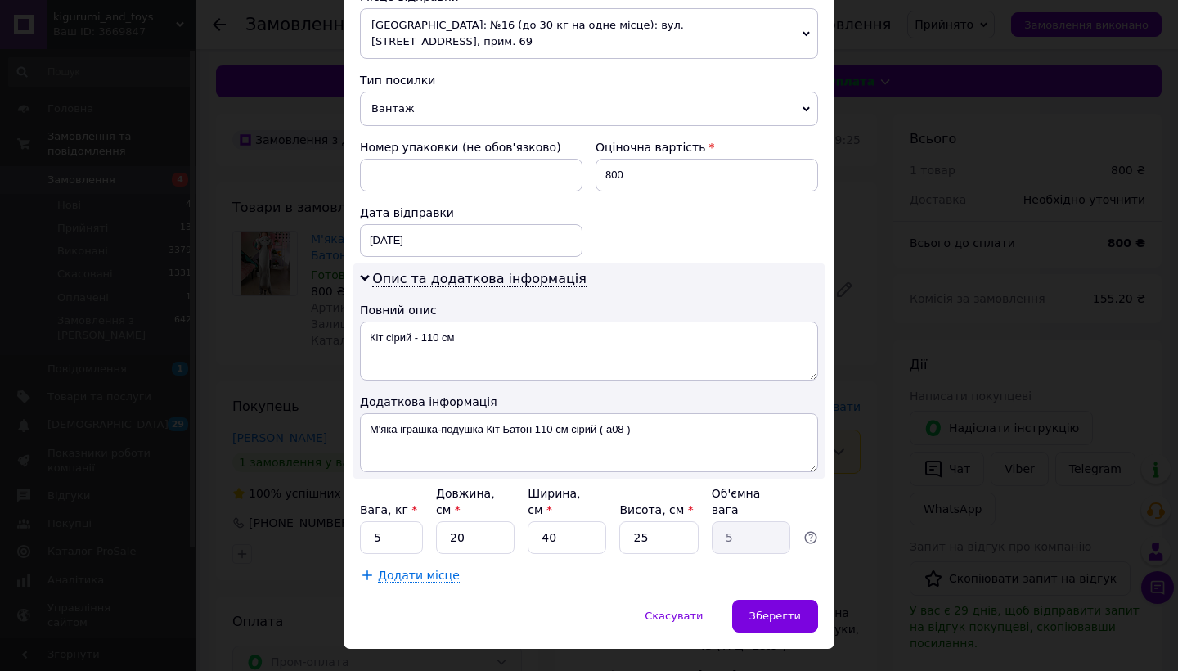
click at [538, 394] on div "Додаткова інформація" at bounding box center [589, 402] width 458 height 16
click at [754, 610] on span "Зберегти" at bounding box center [776, 616] width 52 height 12
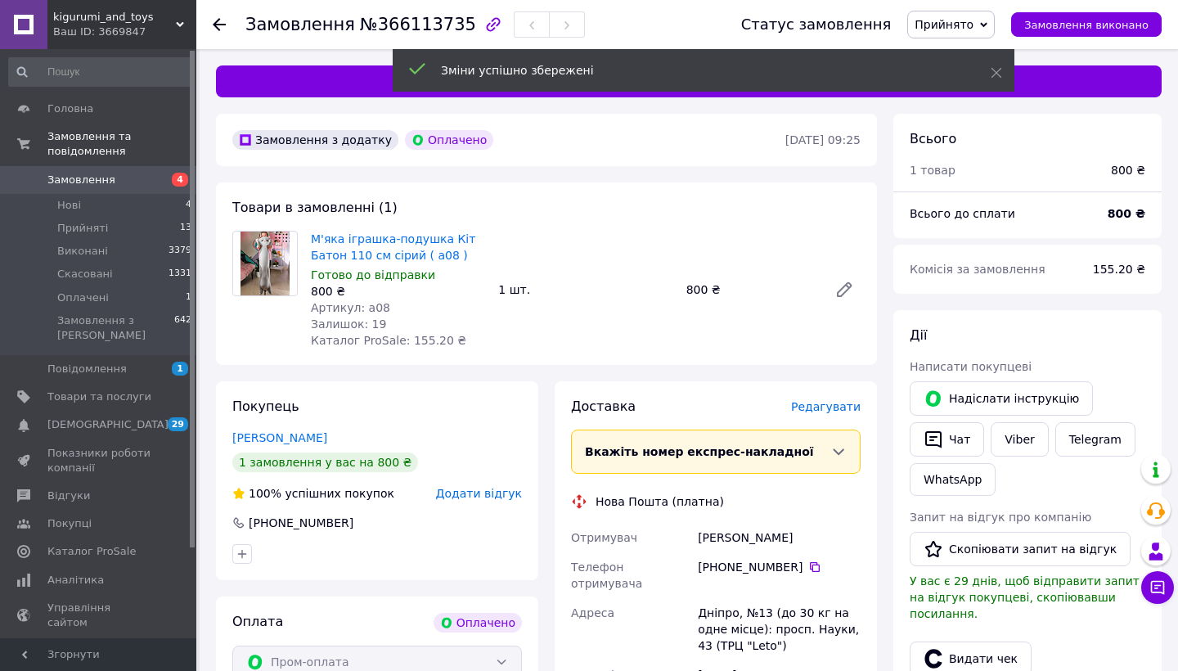
click at [820, 408] on span "Редагувати" at bounding box center [826, 406] width 70 height 13
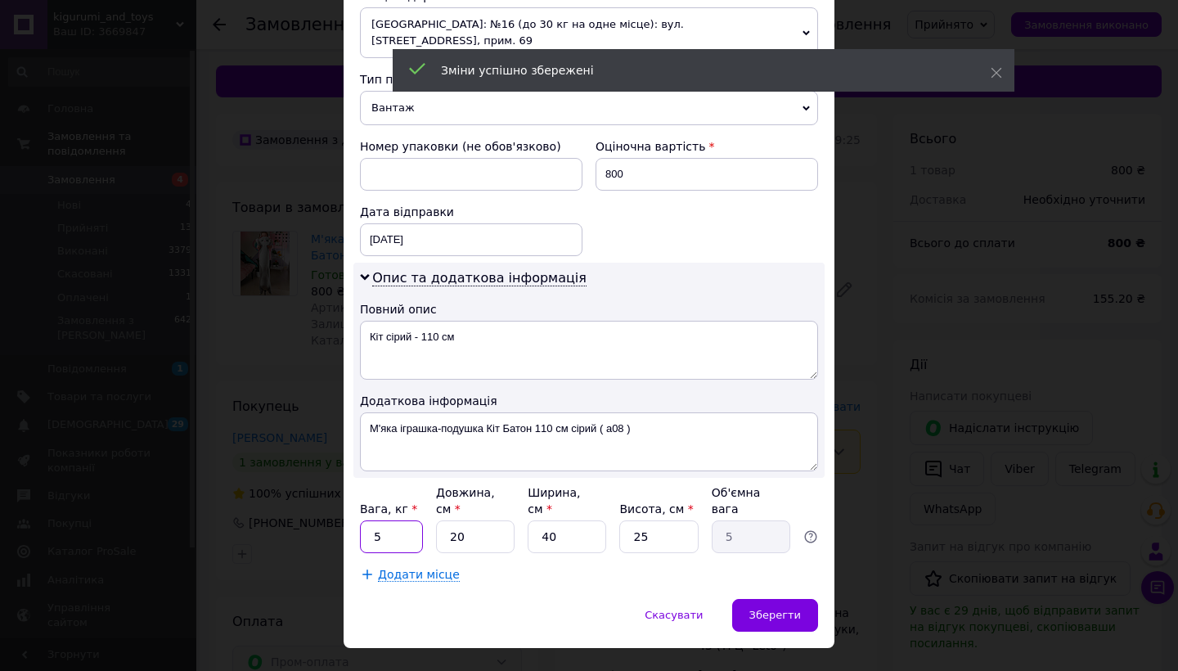
click at [403, 520] on input "5" at bounding box center [391, 536] width 63 height 33
click at [403, 521] on input "5" at bounding box center [391, 537] width 63 height 33
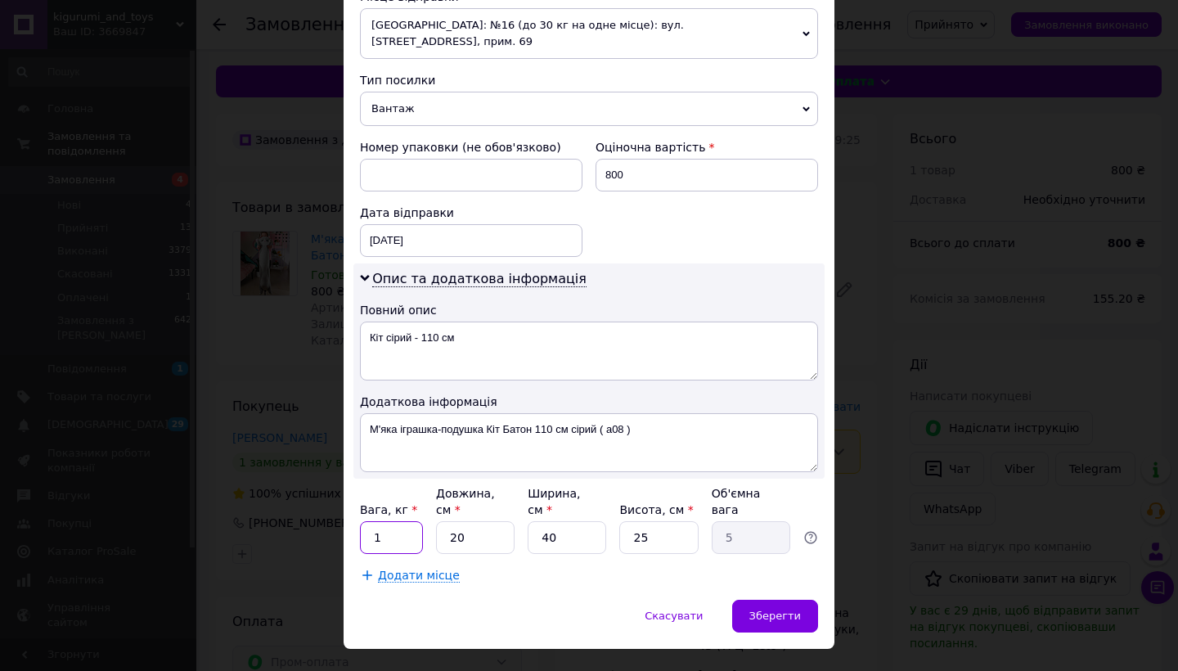
type input "1"
click at [499, 521] on input "20" at bounding box center [475, 537] width 79 height 33
type input "1"
type input "0.25"
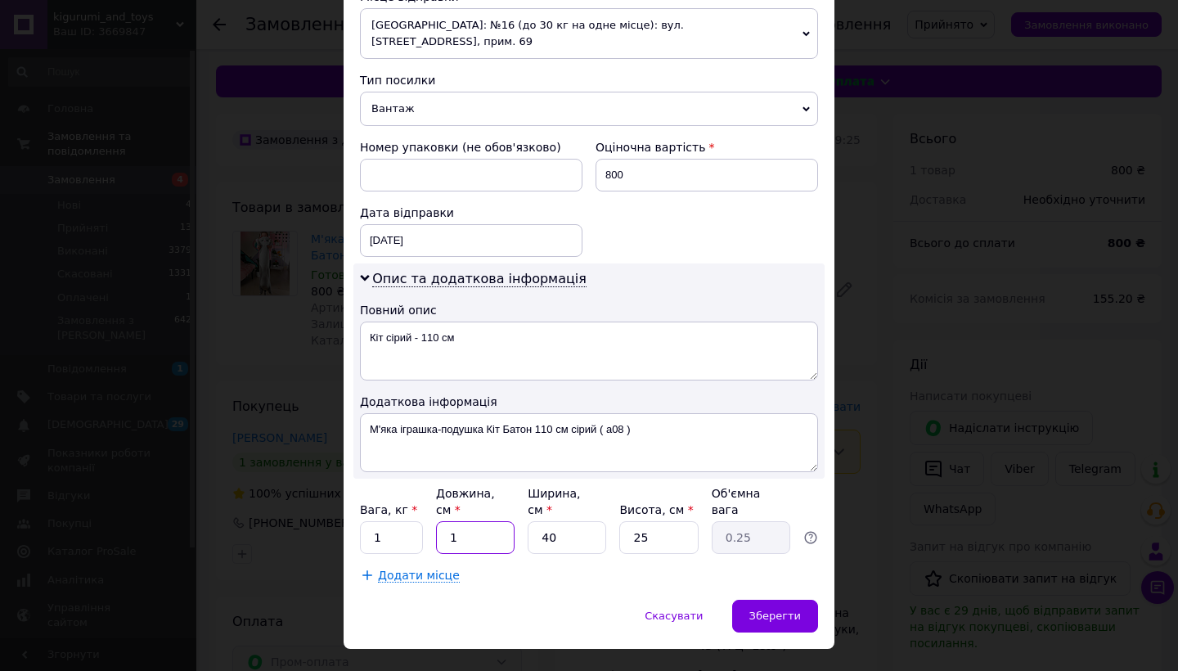
type input "1"
click at [567, 521] on input "40" at bounding box center [567, 537] width 79 height 33
type input "1"
type input "0.1"
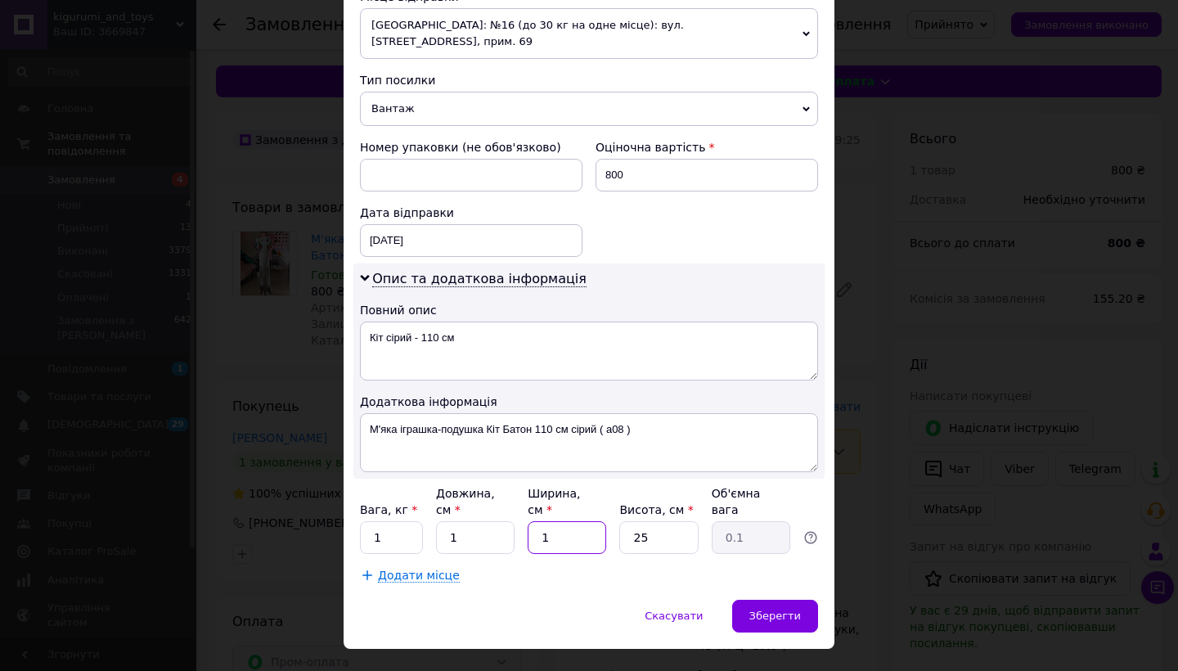
type input "1"
click at [664, 521] on input "25" at bounding box center [658, 537] width 79 height 33
type input "1"
click at [789, 600] on div "Зберегти" at bounding box center [775, 616] width 86 height 33
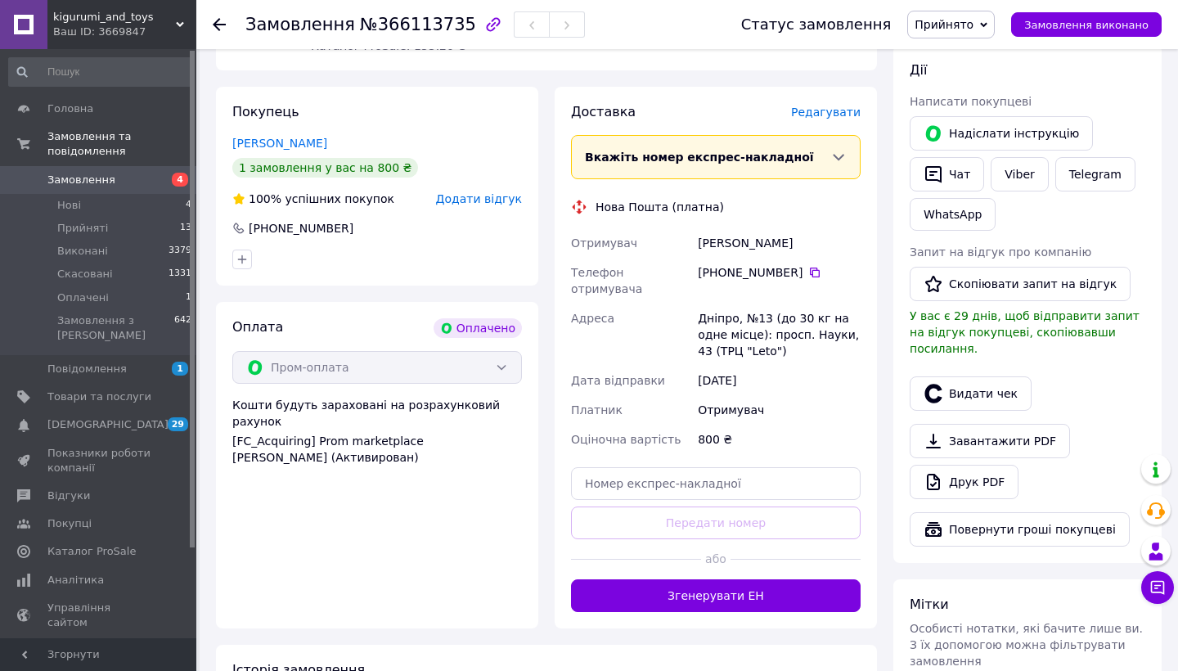
scroll to position [284, 0]
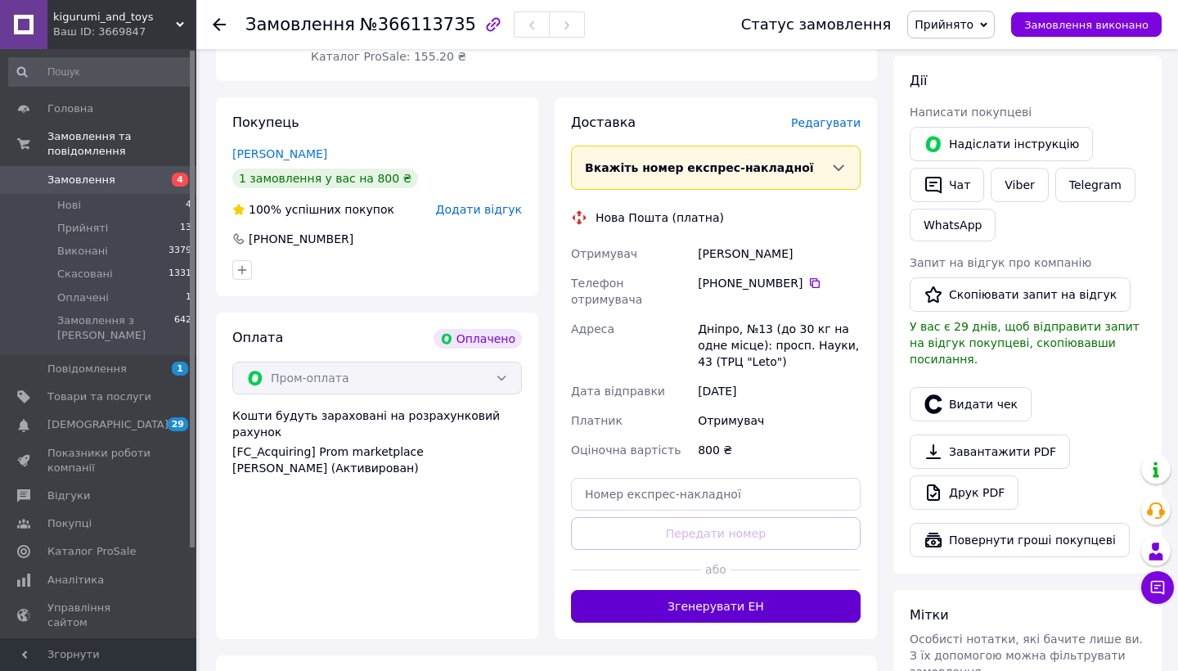
click at [763, 594] on button "Згенерувати ЕН" at bounding box center [716, 606] width 290 height 33
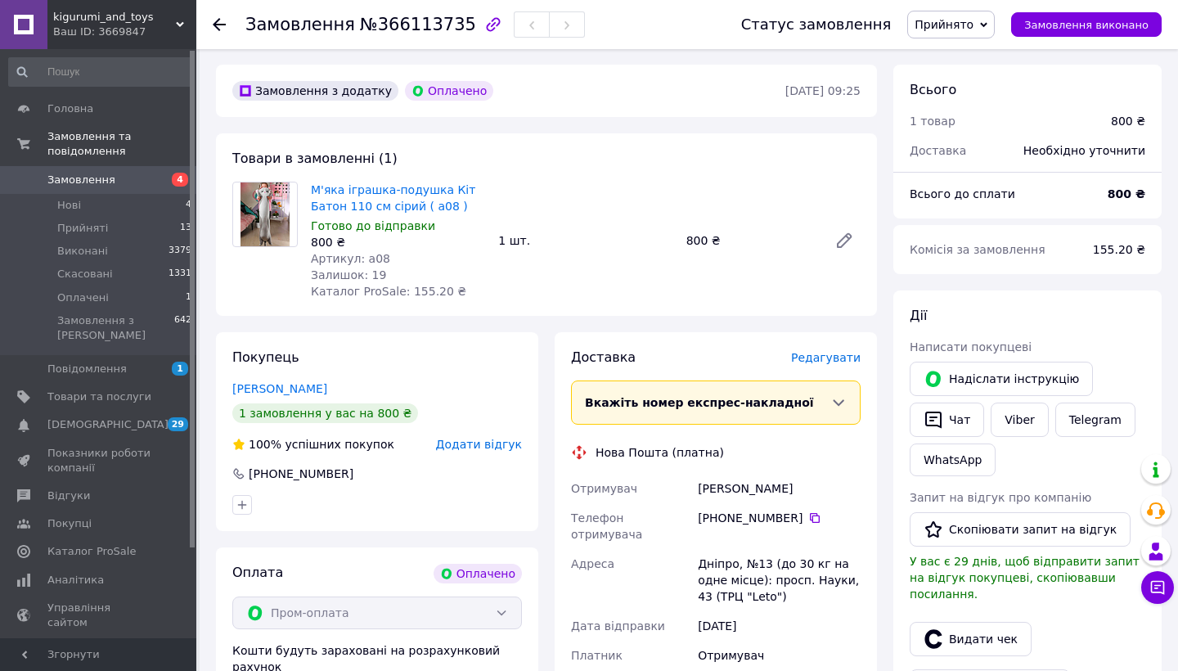
scroll to position [54, 0]
